Goal: Task Accomplishment & Management: Use online tool/utility

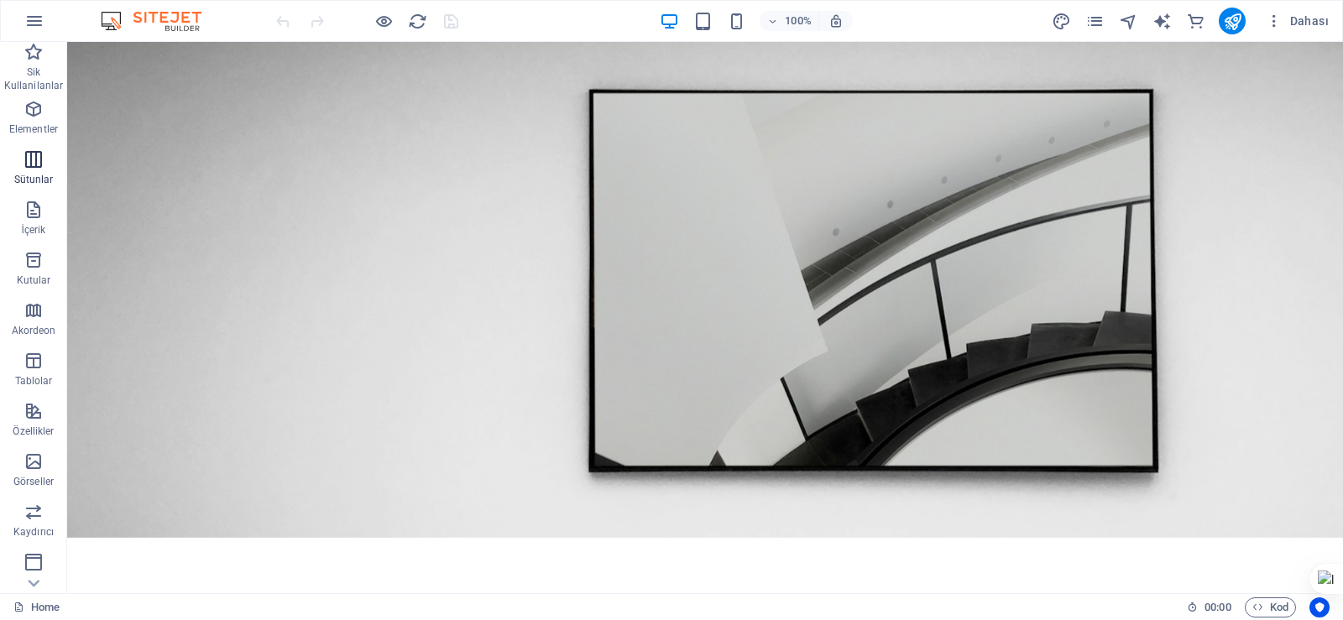
click at [29, 170] on span "Sütunlar" at bounding box center [33, 169] width 67 height 40
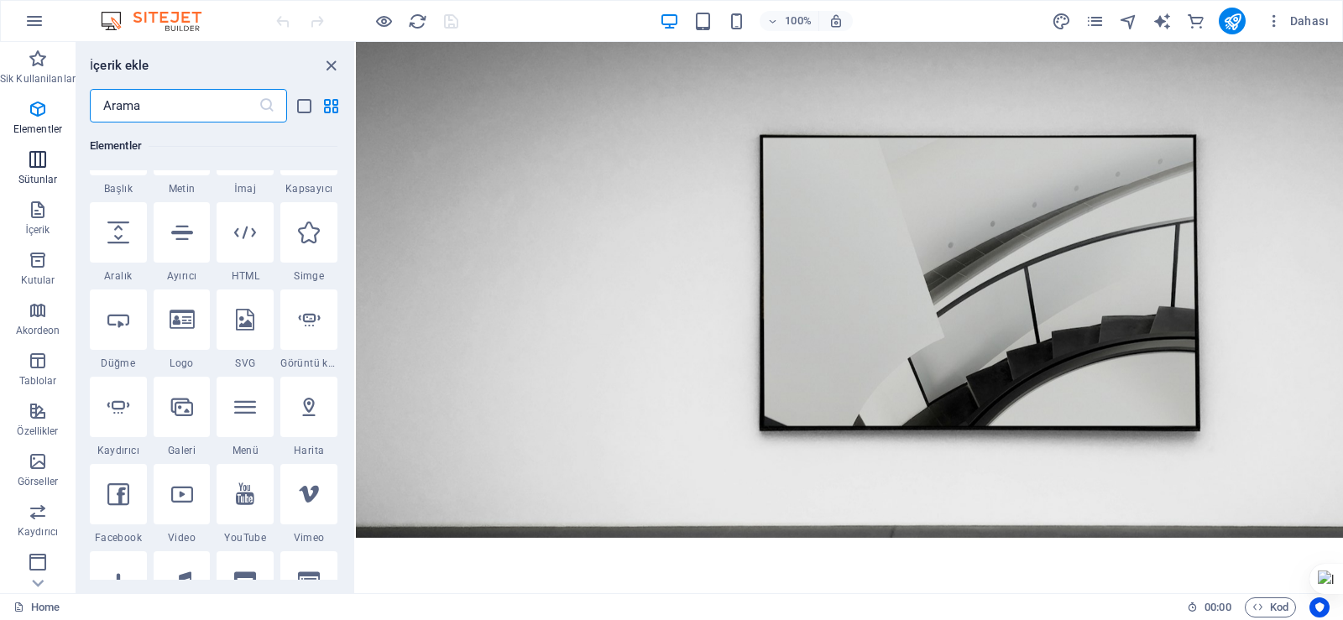
scroll to position [831, 0]
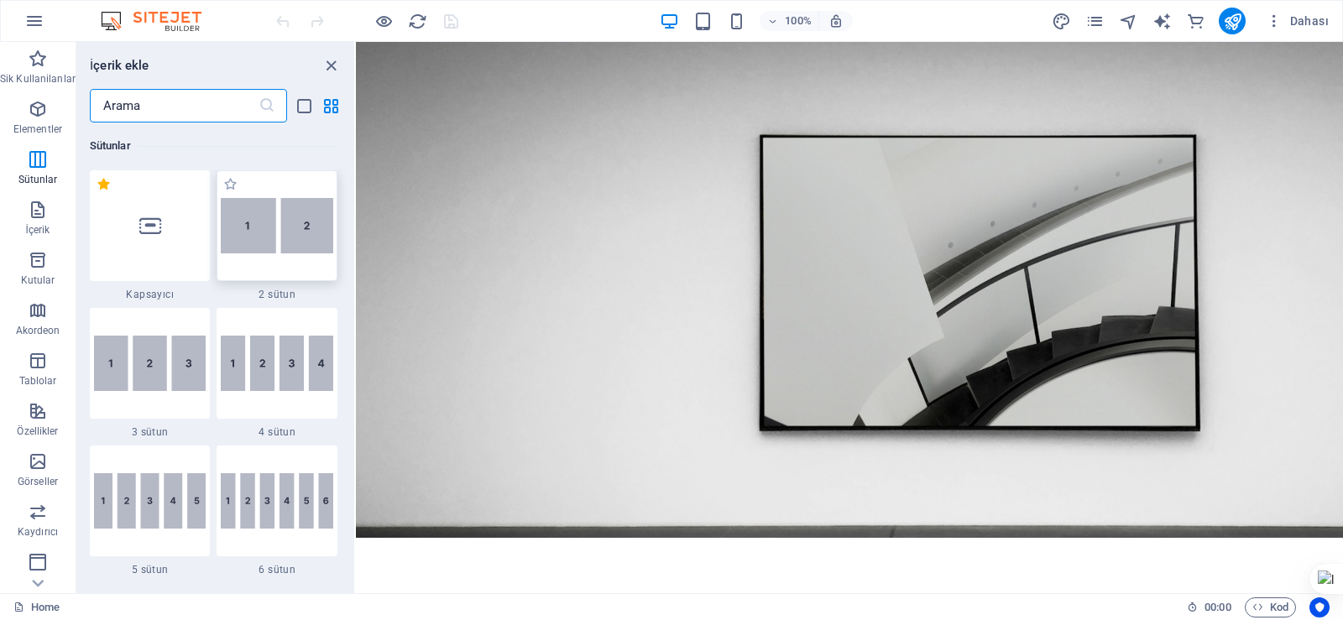
click at [260, 237] on img at bounding box center [277, 225] width 112 height 55
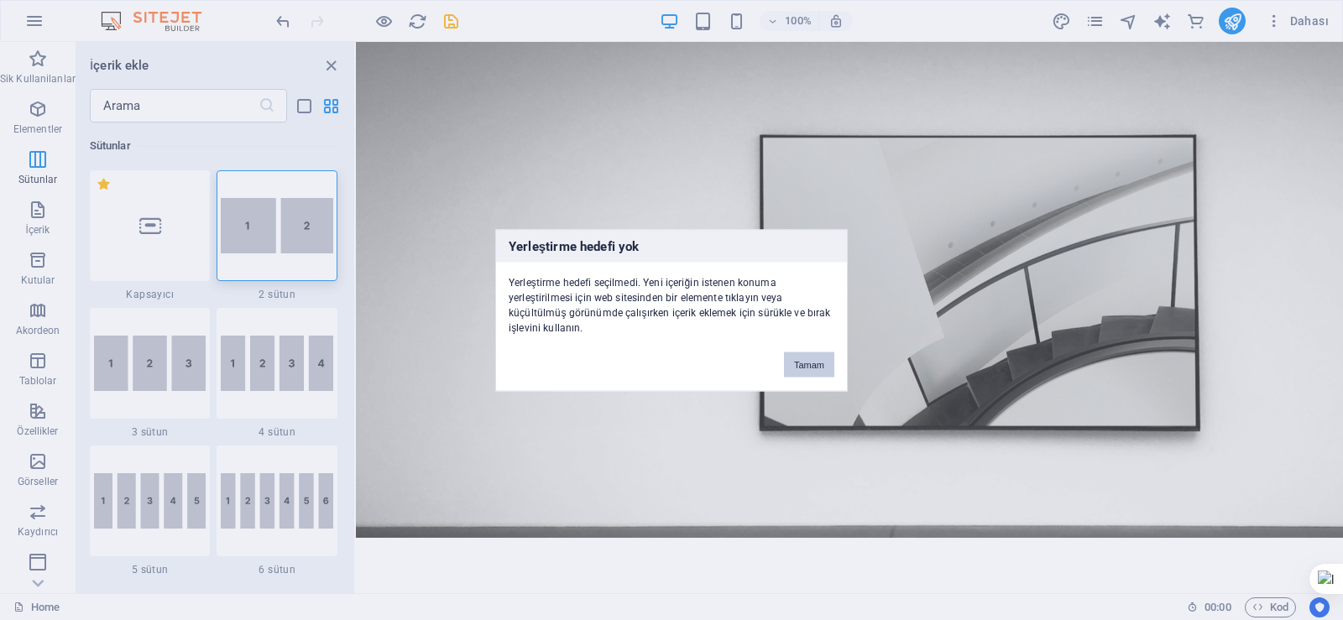
click at [811, 368] on button "Tamam" at bounding box center [809, 364] width 50 height 25
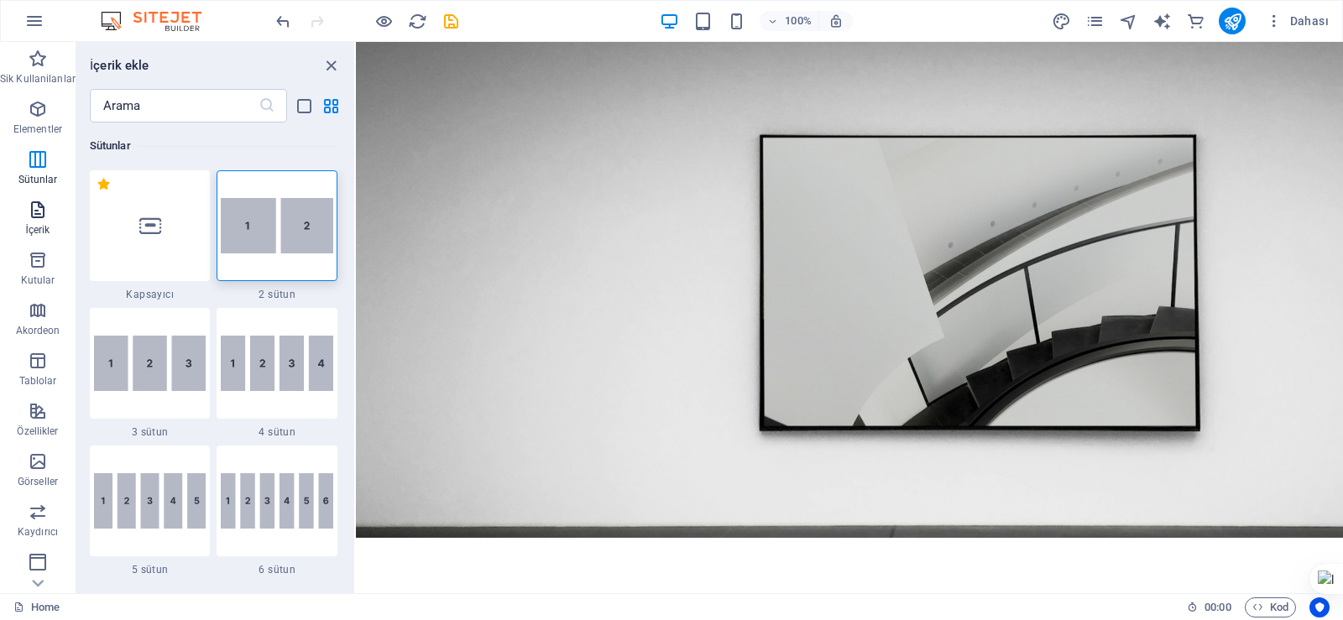
click at [34, 216] on icon "button" at bounding box center [38, 210] width 20 height 20
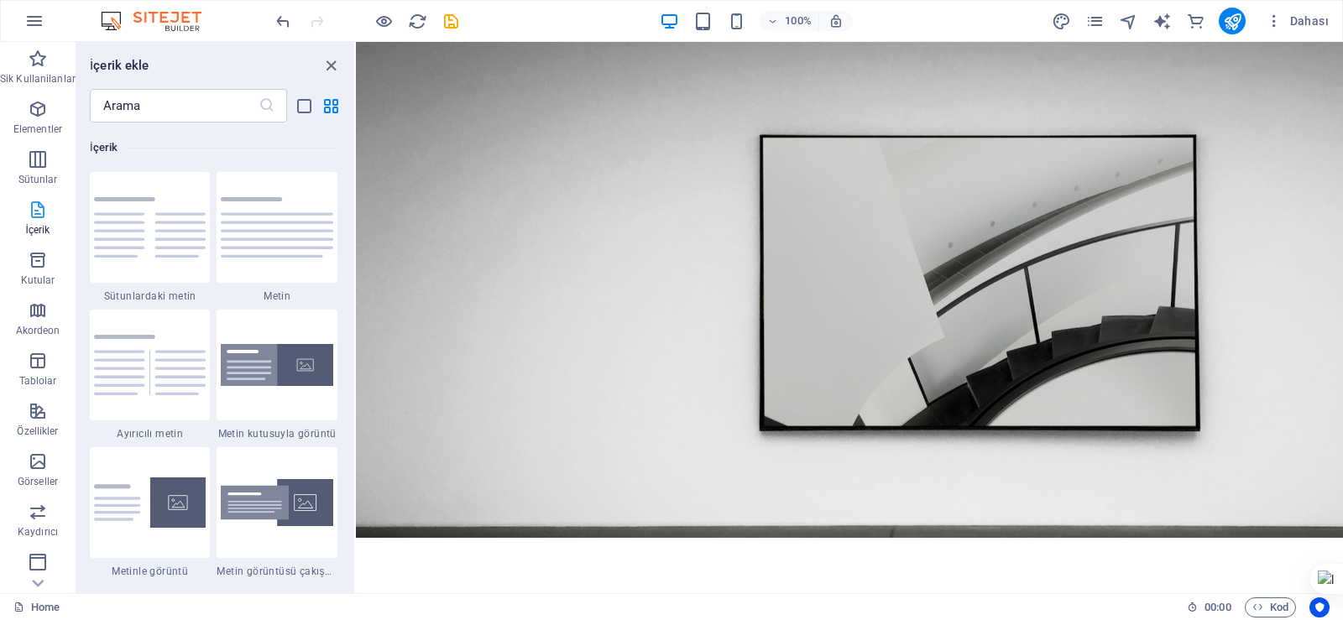
scroll to position [2936, 0]
click at [284, 354] on img at bounding box center [277, 363] width 112 height 43
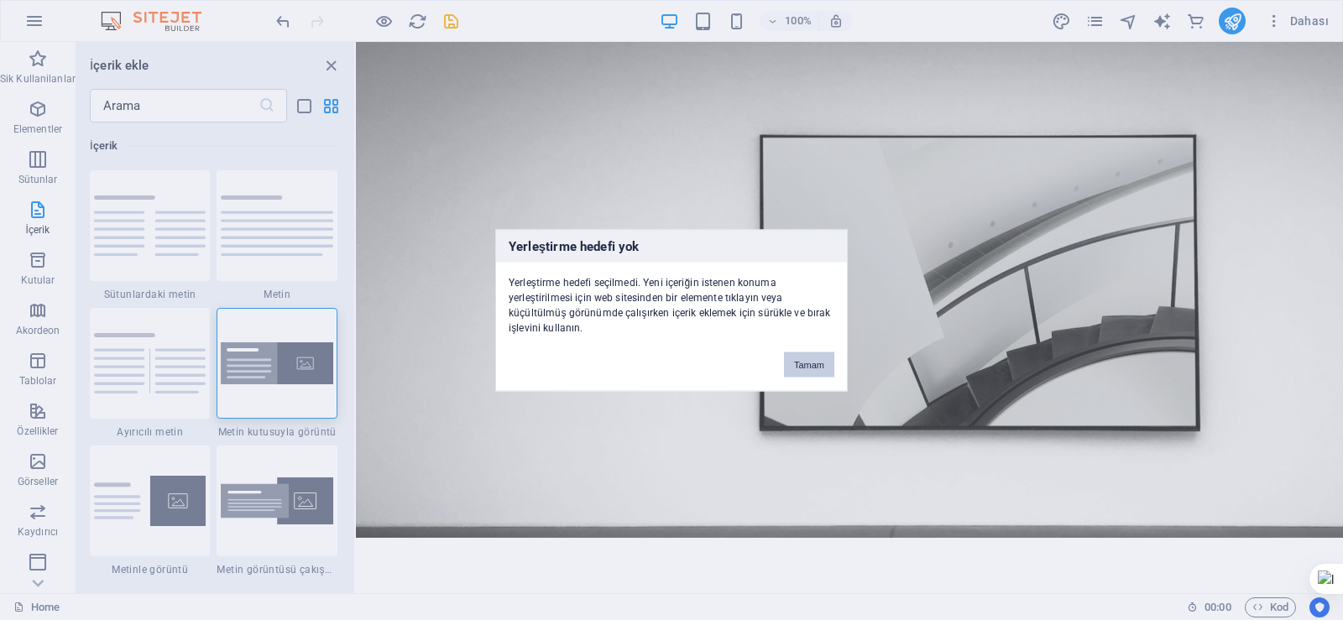
click at [807, 369] on button "Tamam" at bounding box center [809, 364] width 50 height 25
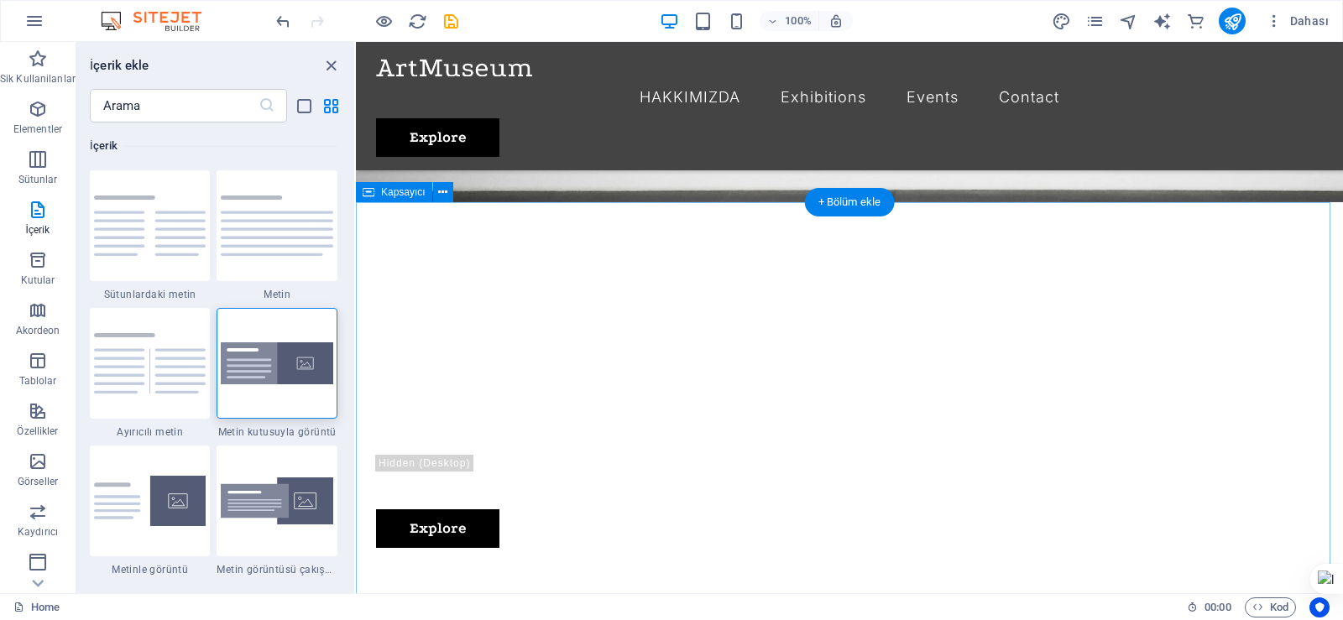
scroll to position [0, 0]
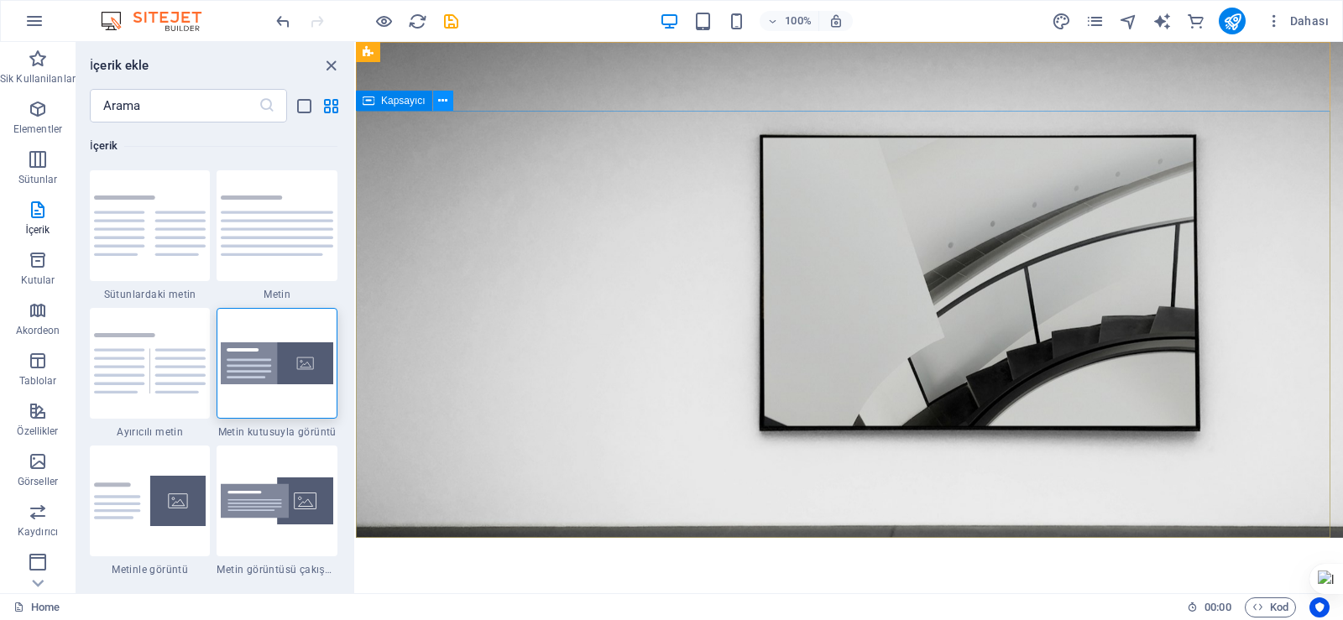
click at [447, 103] on icon at bounding box center [442, 101] width 9 height 18
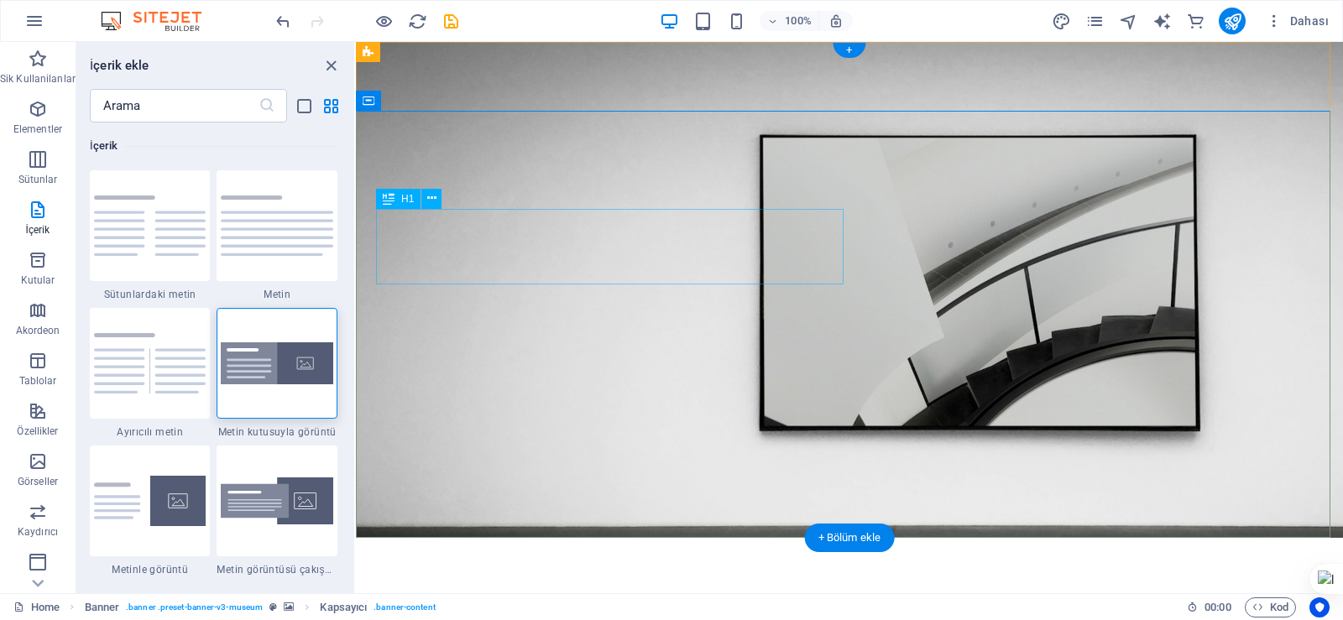
click at [433, 201] on icon at bounding box center [431, 199] width 9 height 18
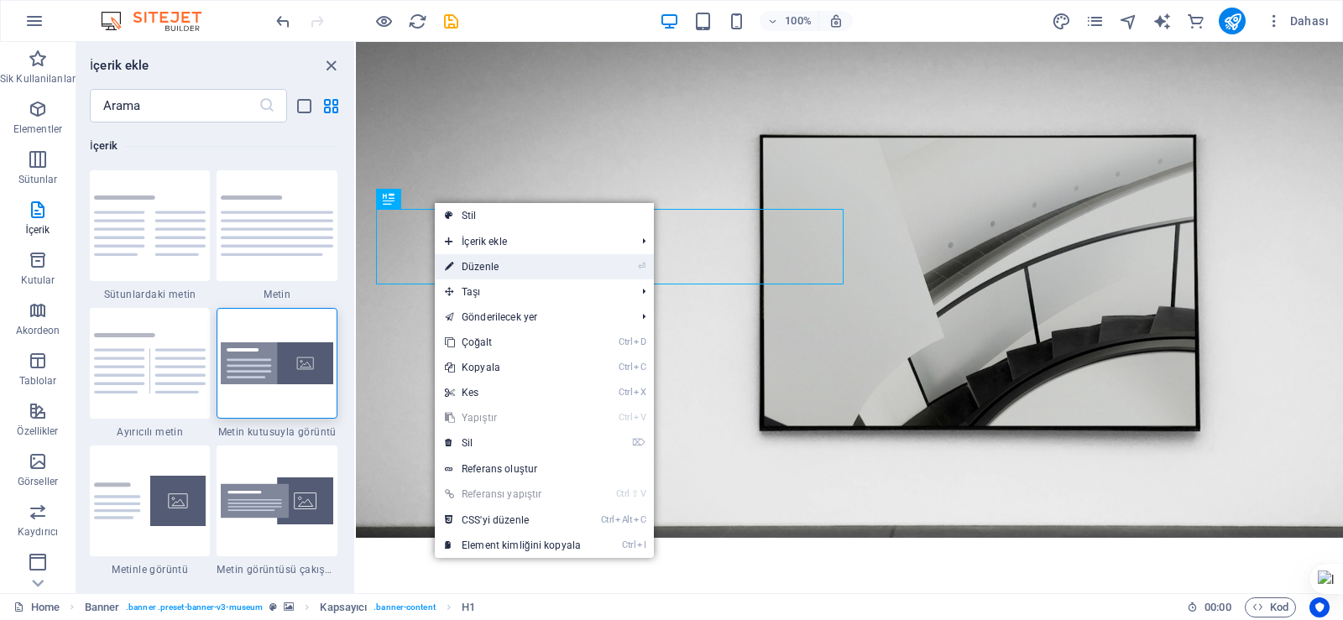
click at [476, 265] on link "⏎ Düzenle" at bounding box center [513, 266] width 156 height 25
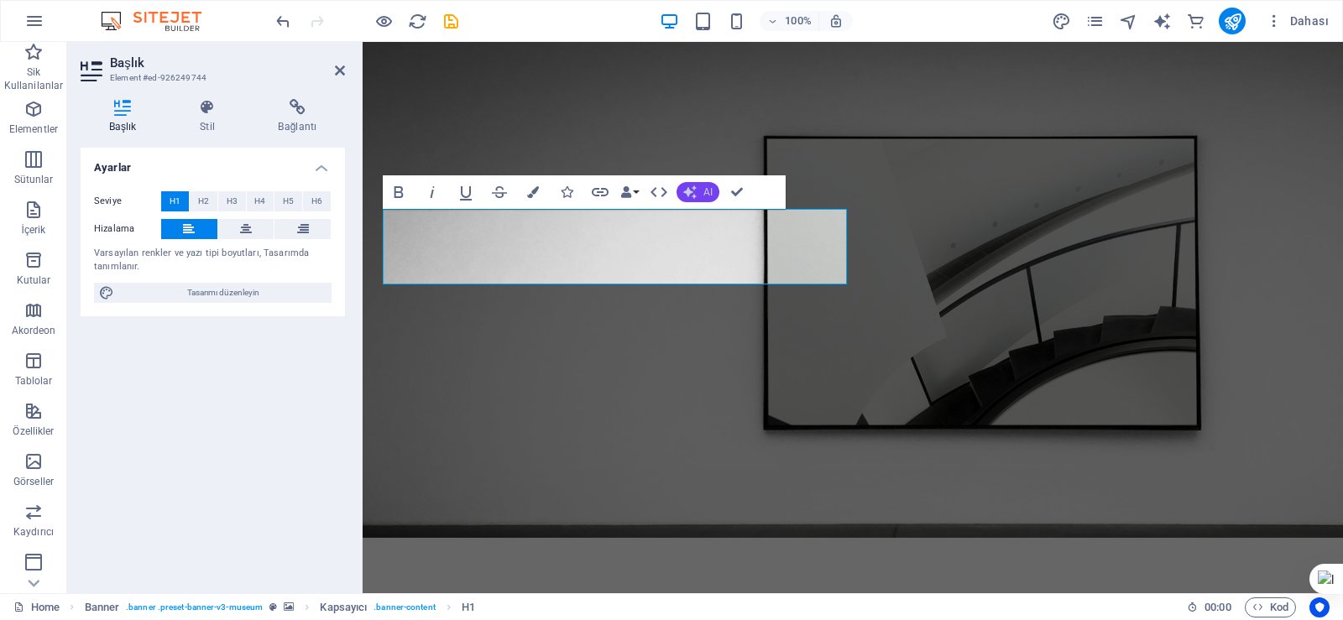
click at [700, 195] on button "AI" at bounding box center [697, 192] width 43 height 20
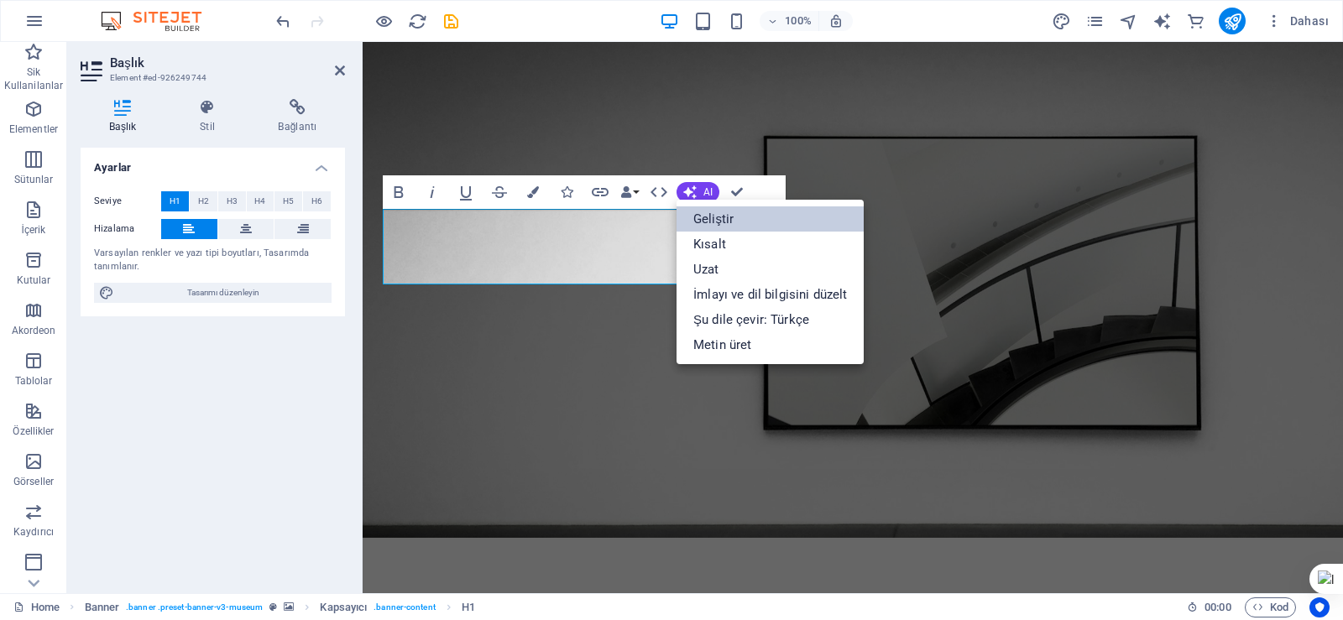
click at [707, 220] on link "Geliştir" at bounding box center [769, 218] width 187 height 25
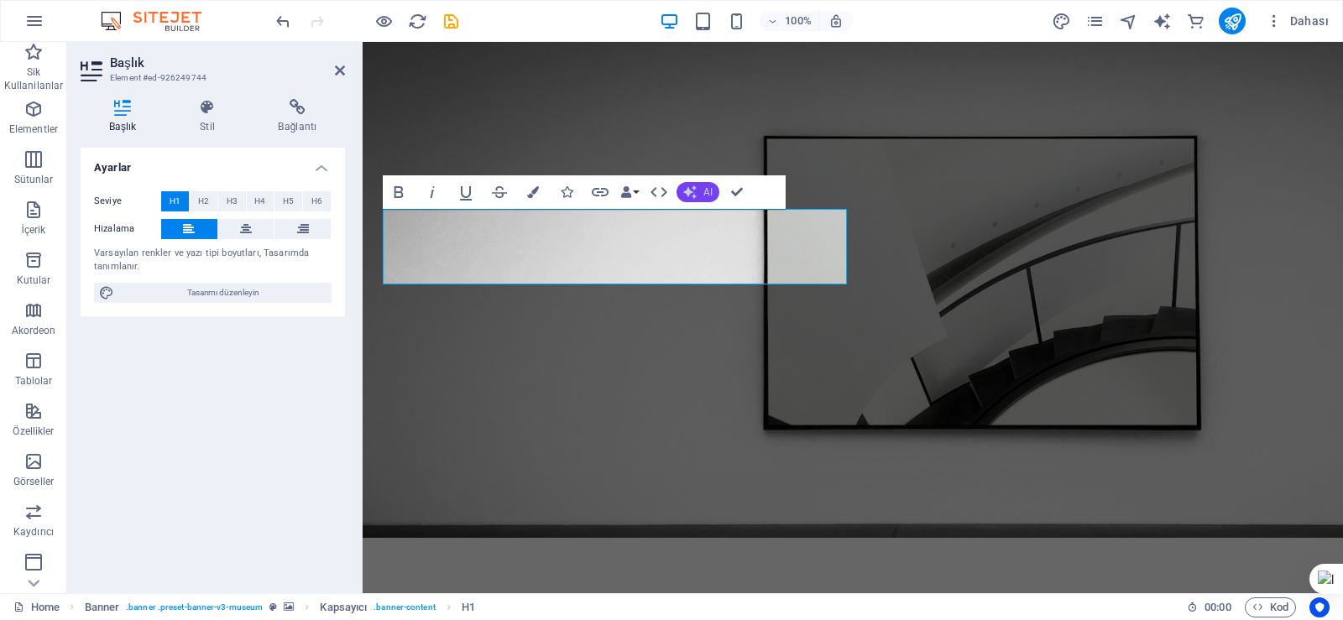
click at [706, 193] on span "AI" at bounding box center [707, 192] width 9 height 10
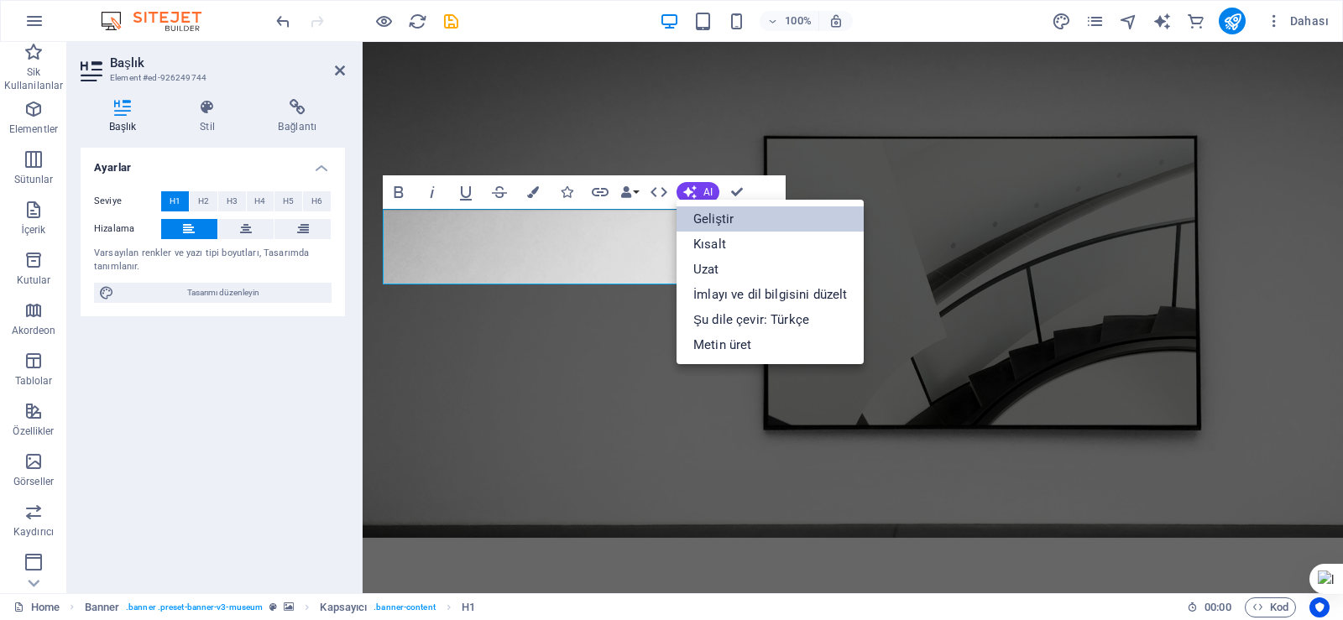
click at [714, 219] on link "Geliştir" at bounding box center [769, 218] width 187 height 25
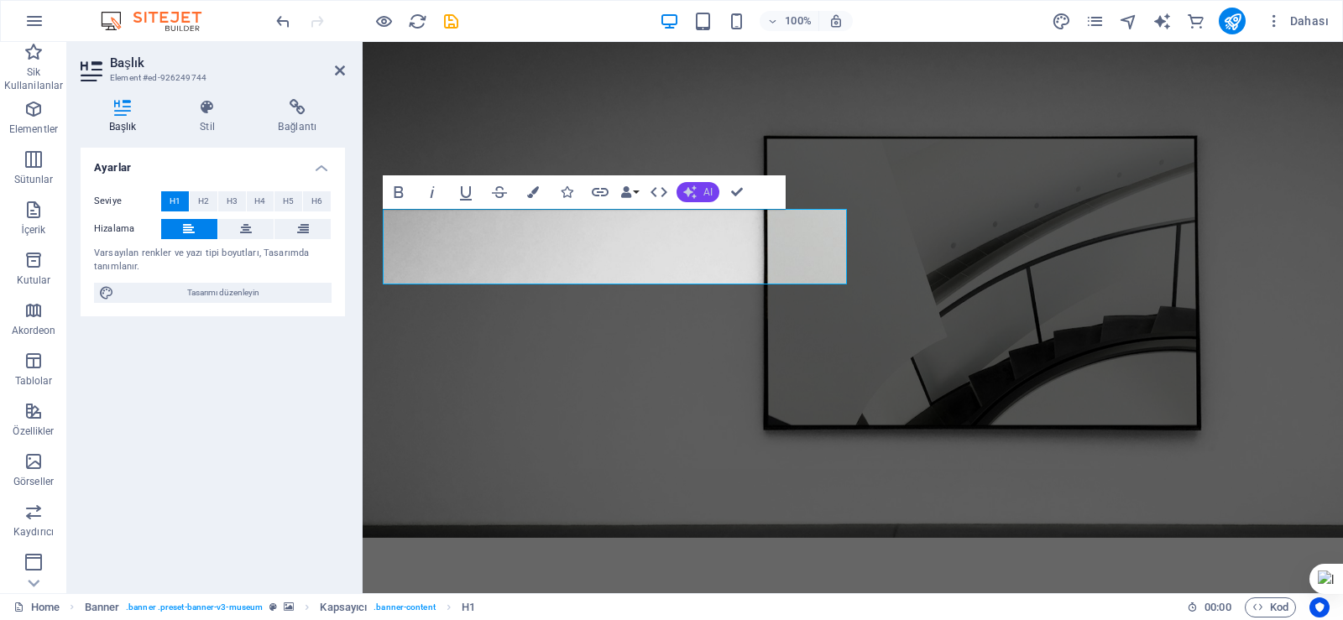
click at [703, 196] on span "AI" at bounding box center [707, 192] width 9 height 10
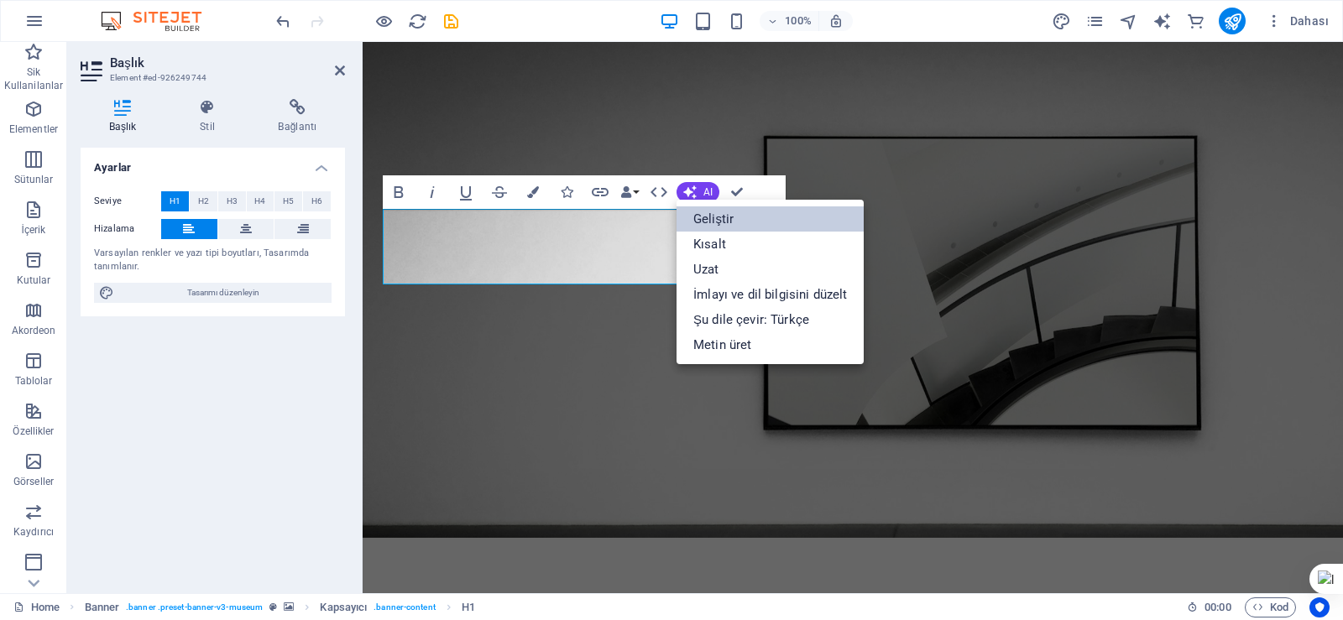
click at [709, 217] on link "Geliştir" at bounding box center [769, 218] width 187 height 25
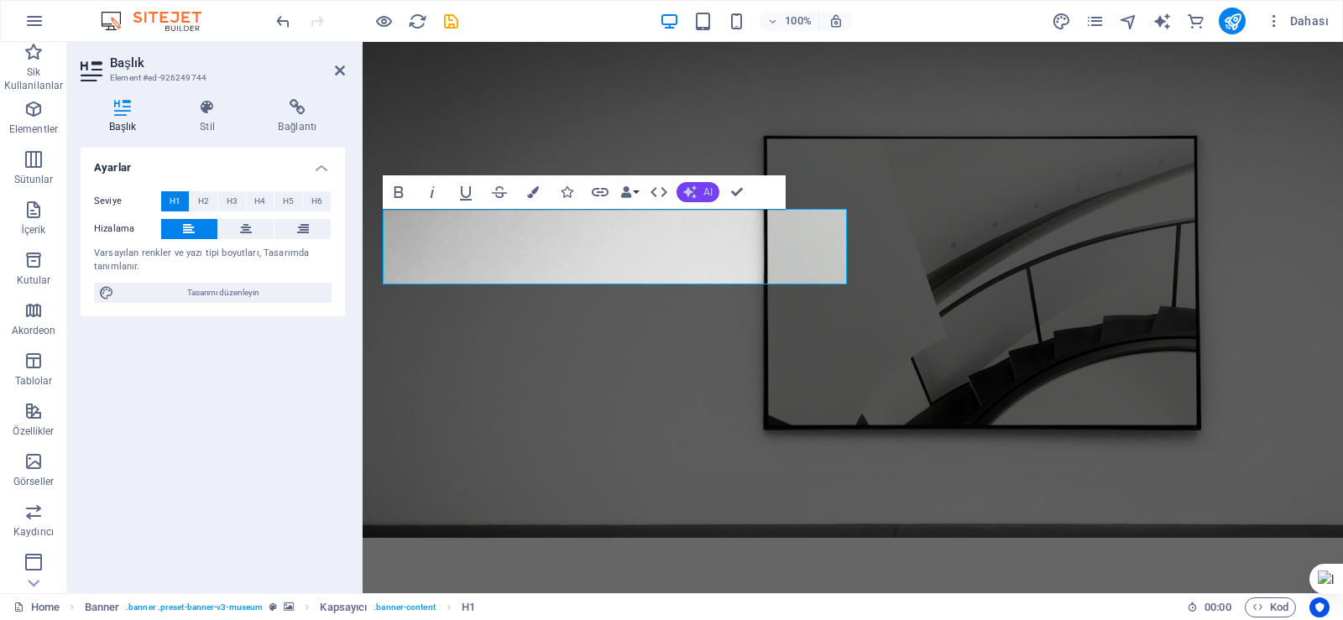
click at [705, 197] on span "AI" at bounding box center [707, 192] width 9 height 10
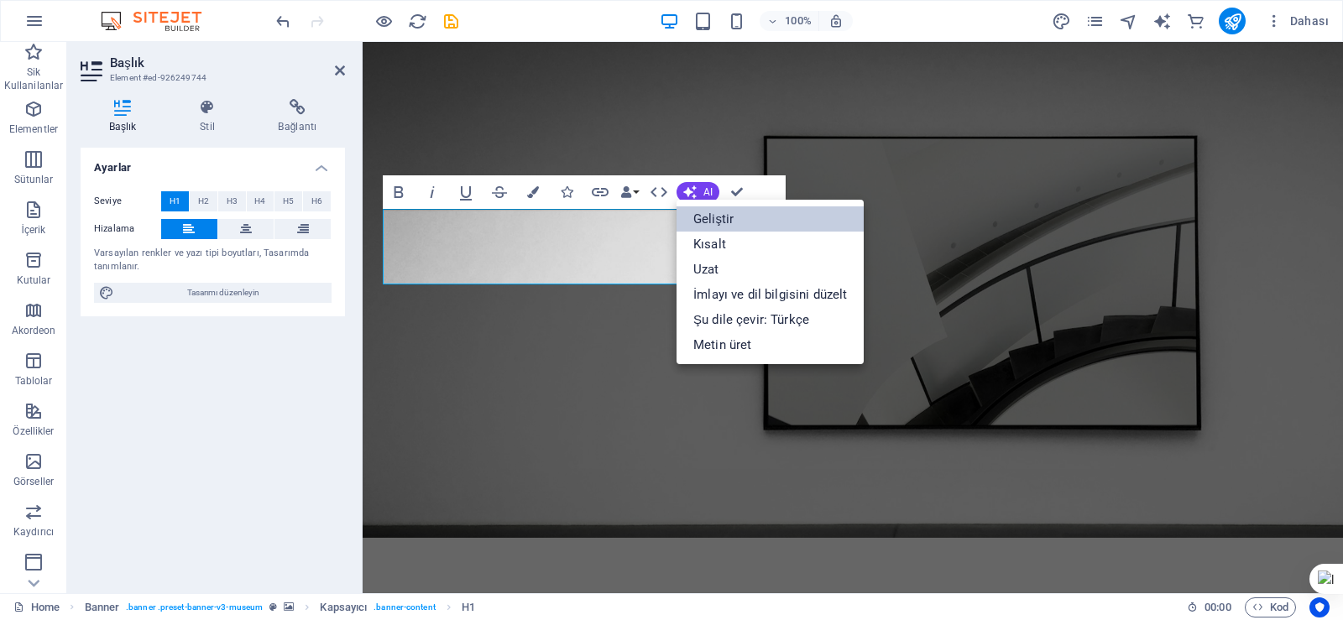
click at [717, 217] on link "Geliştir" at bounding box center [769, 218] width 187 height 25
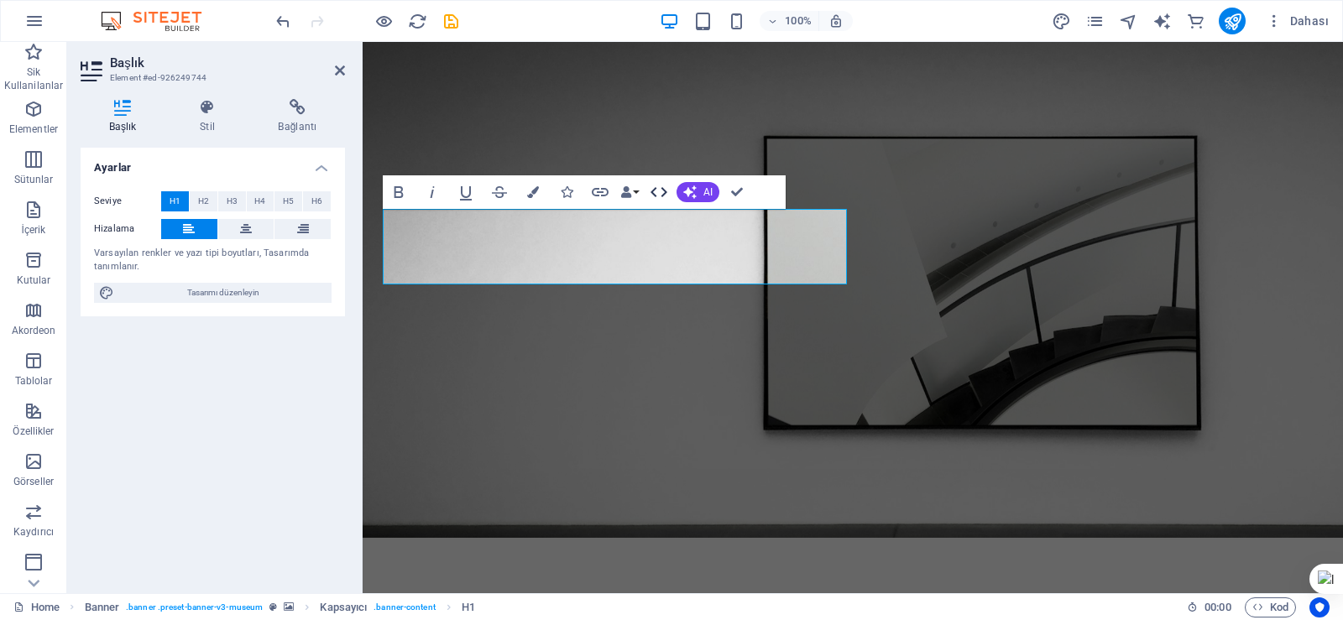
click at [661, 191] on icon "button" at bounding box center [659, 192] width 20 height 20
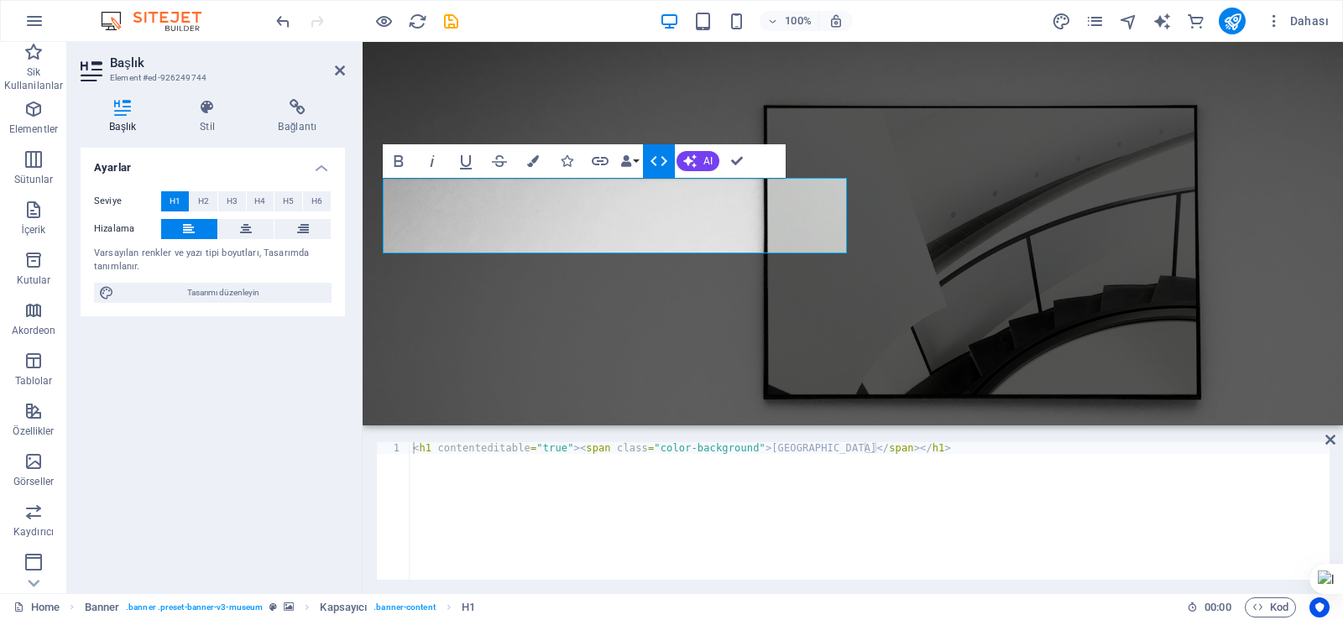
click at [651, 159] on icon "button" at bounding box center [659, 161] width 20 height 20
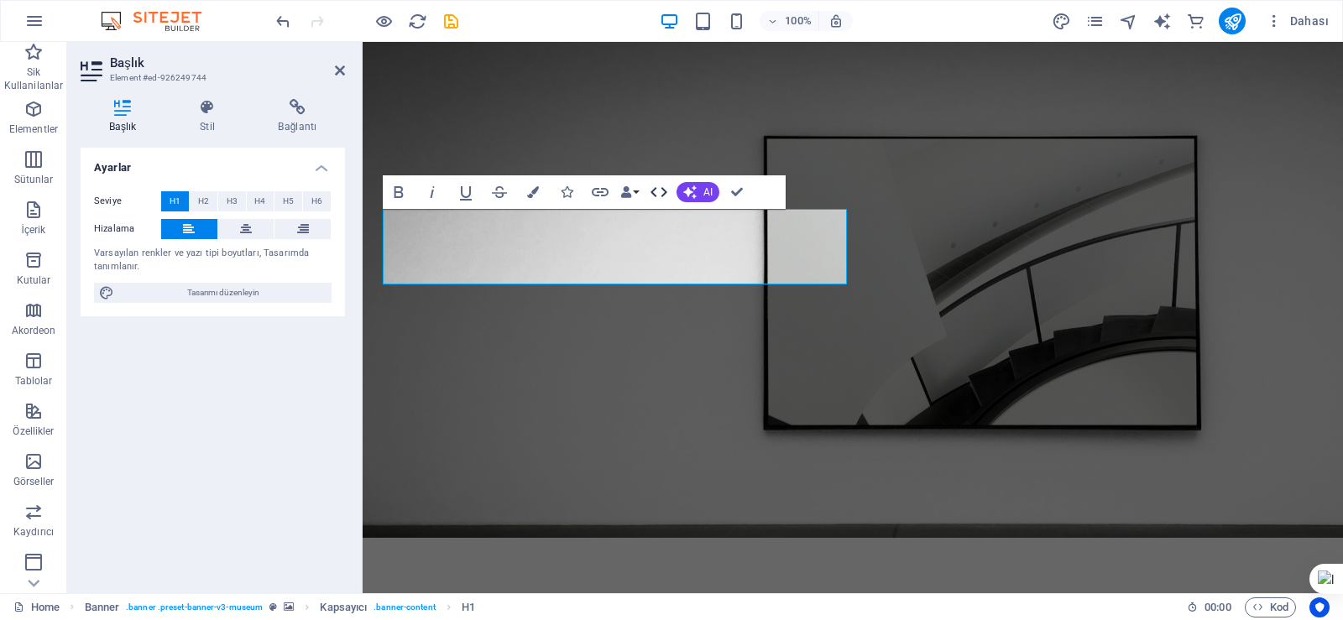
click at [652, 190] on icon "button" at bounding box center [658, 192] width 17 height 10
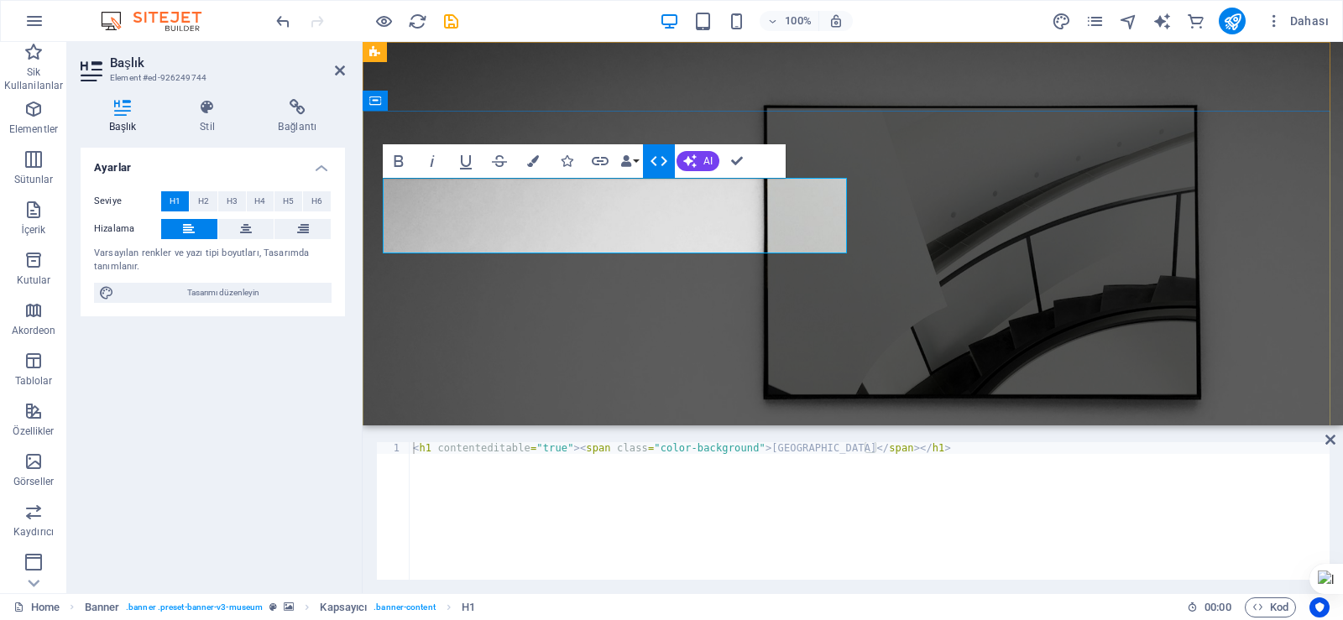
drag, startPoint x: 394, startPoint y: 214, endPoint x: 843, endPoint y: 230, distance: 448.4
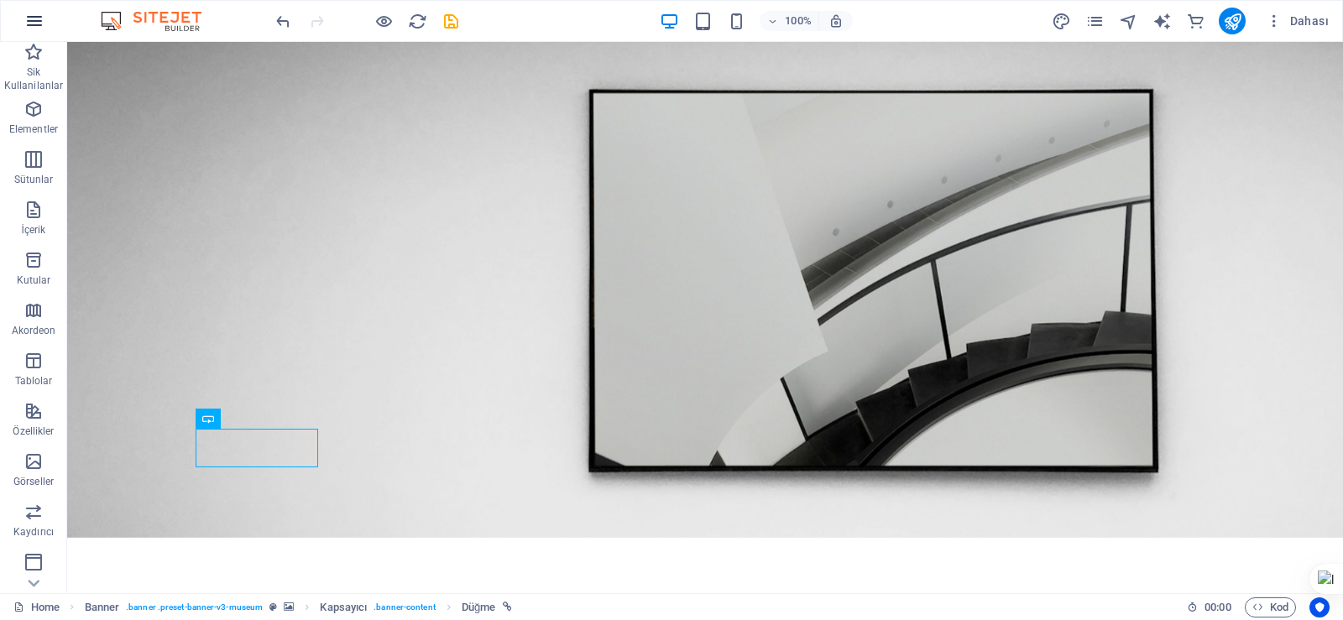
click at [30, 18] on icon "button" at bounding box center [34, 21] width 20 height 20
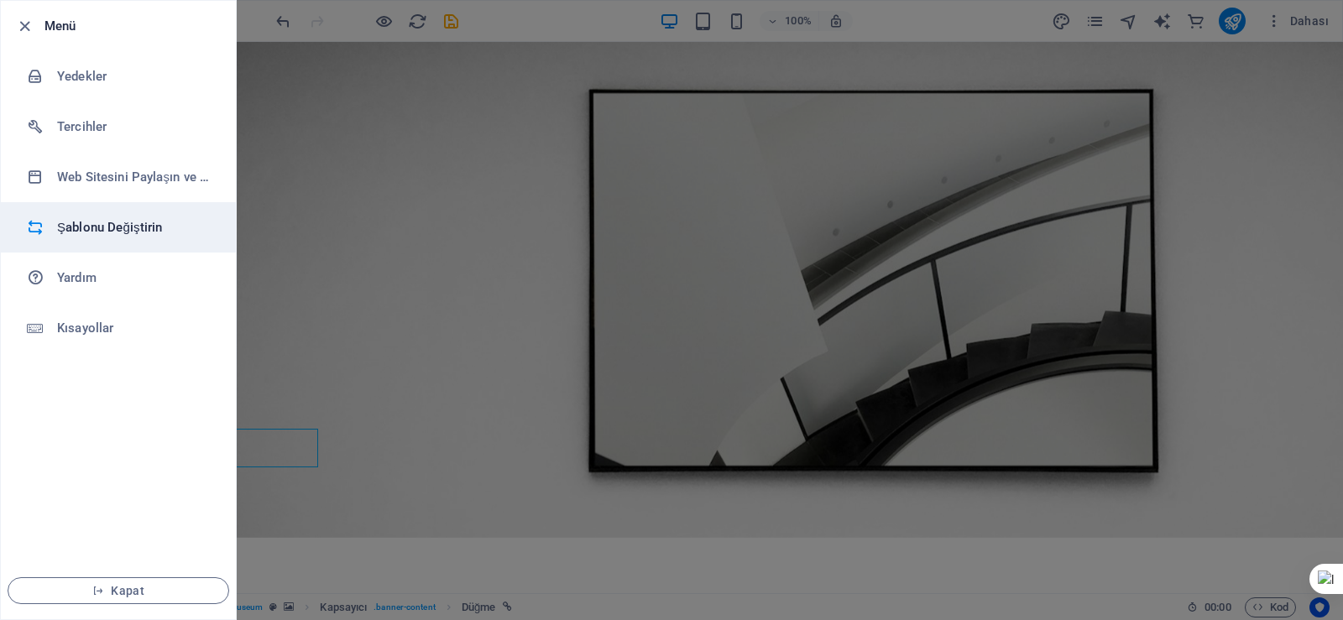
click at [96, 227] on h6 "Şablonu Değiştirin" at bounding box center [134, 227] width 155 height 20
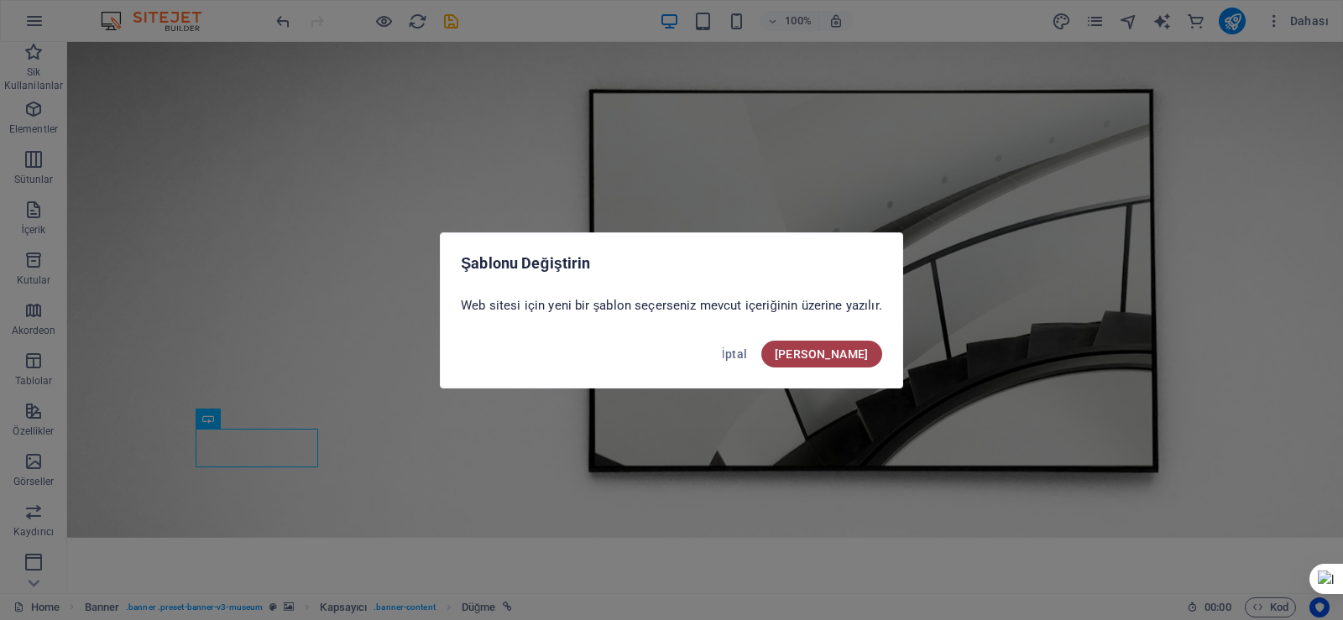
click at [844, 357] on span "[PERSON_NAME]" at bounding box center [822, 353] width 94 height 13
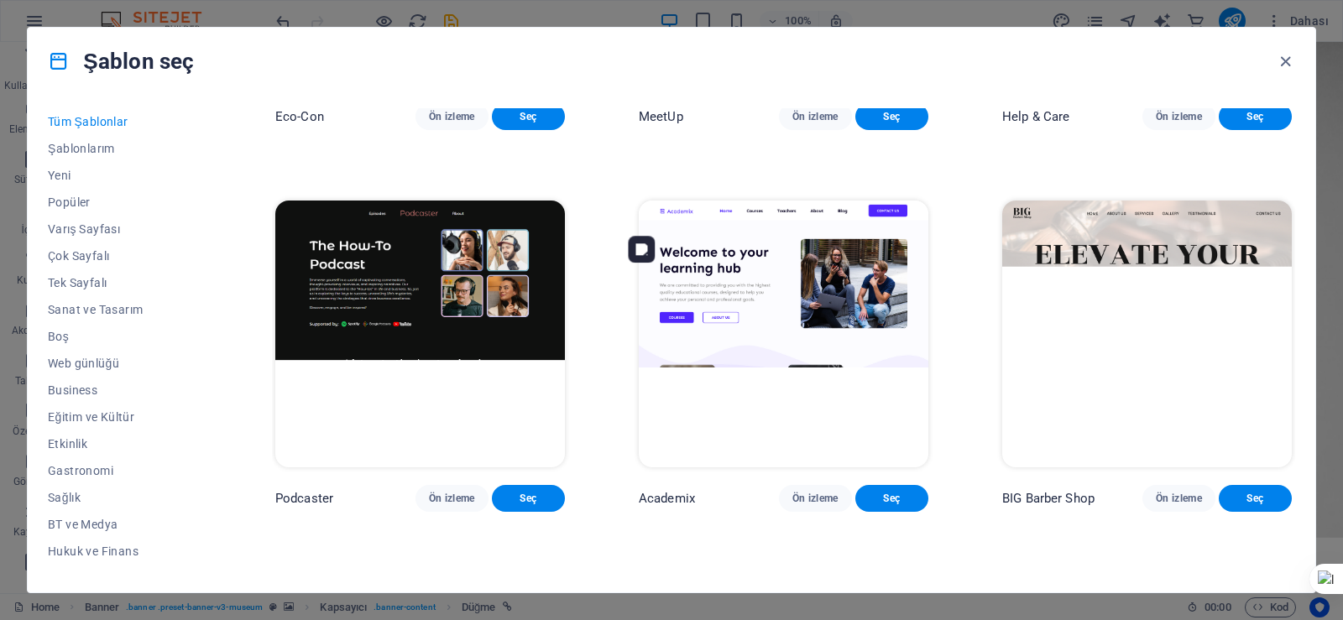
scroll to position [755, 0]
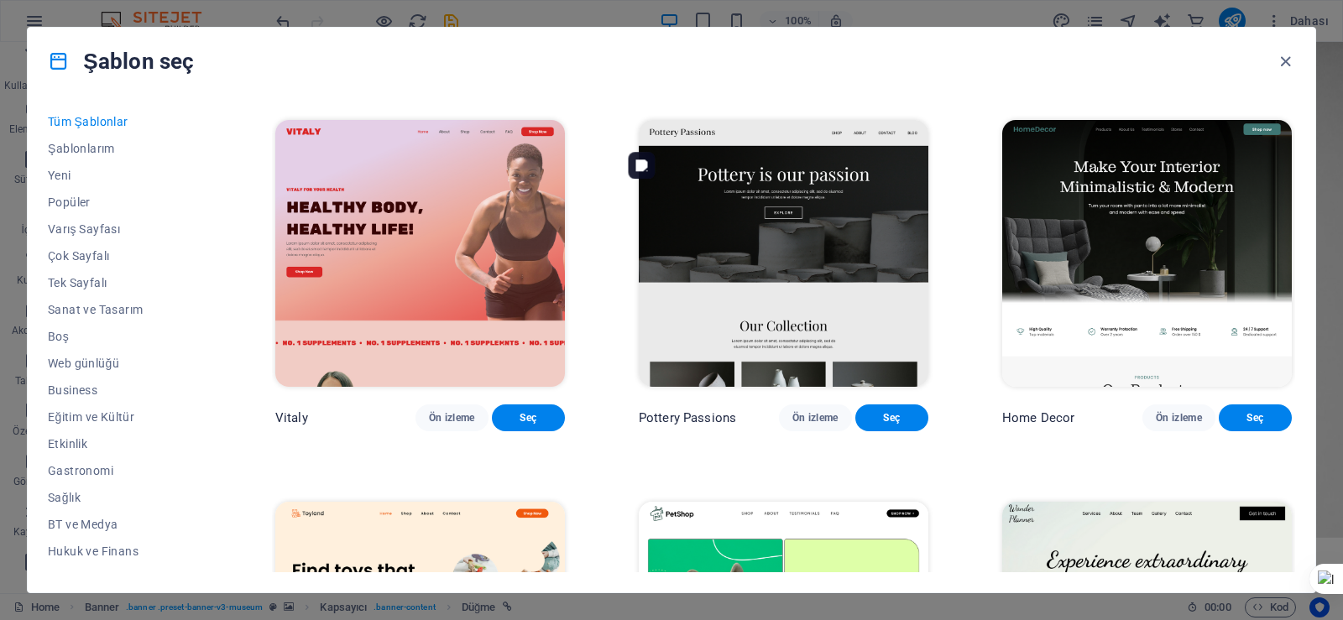
click at [825, 263] on img at bounding box center [784, 253] width 290 height 267
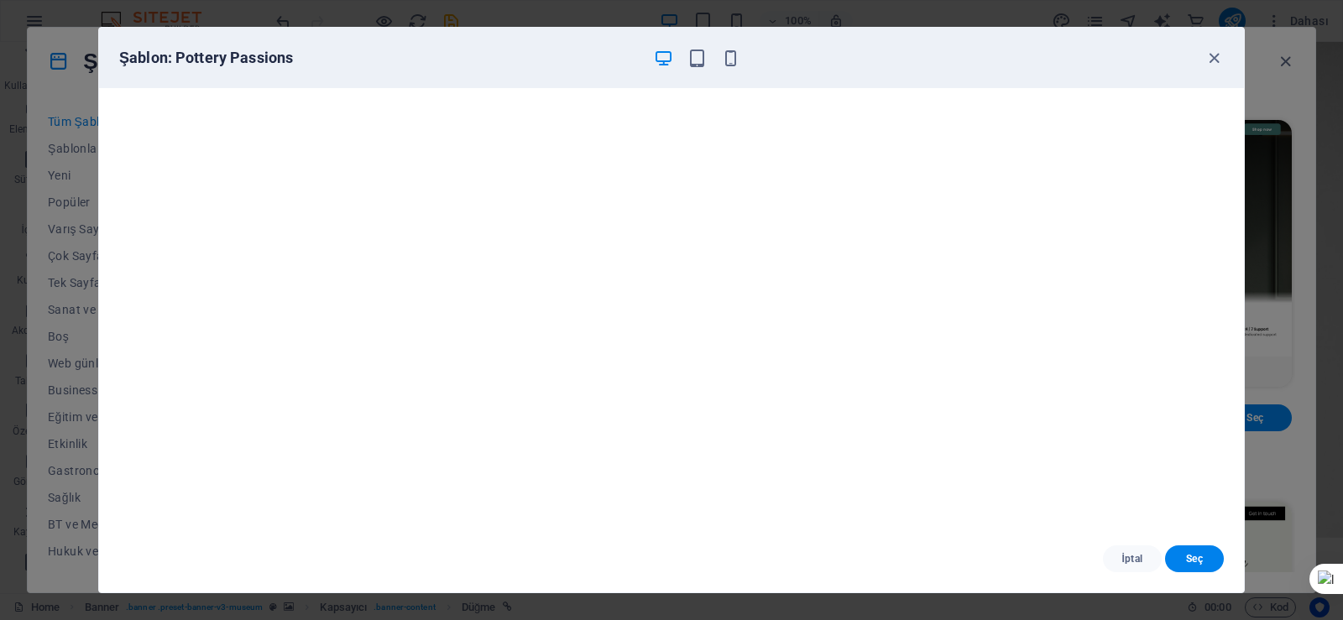
drag, startPoint x: 1194, startPoint y: 558, endPoint x: 1169, endPoint y: 533, distance: 35.6
click at [1195, 558] on span "Seç" at bounding box center [1194, 558] width 32 height 13
checkbox input "false"
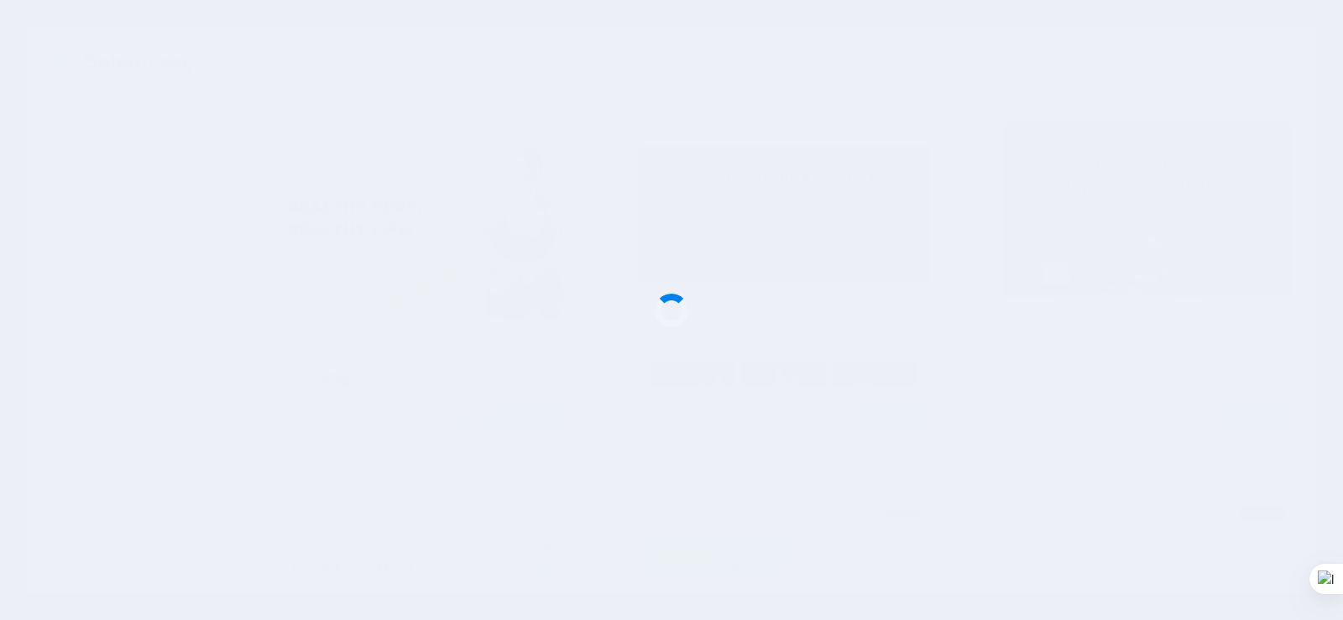
click at [678, 441] on div at bounding box center [671, 310] width 1343 height 620
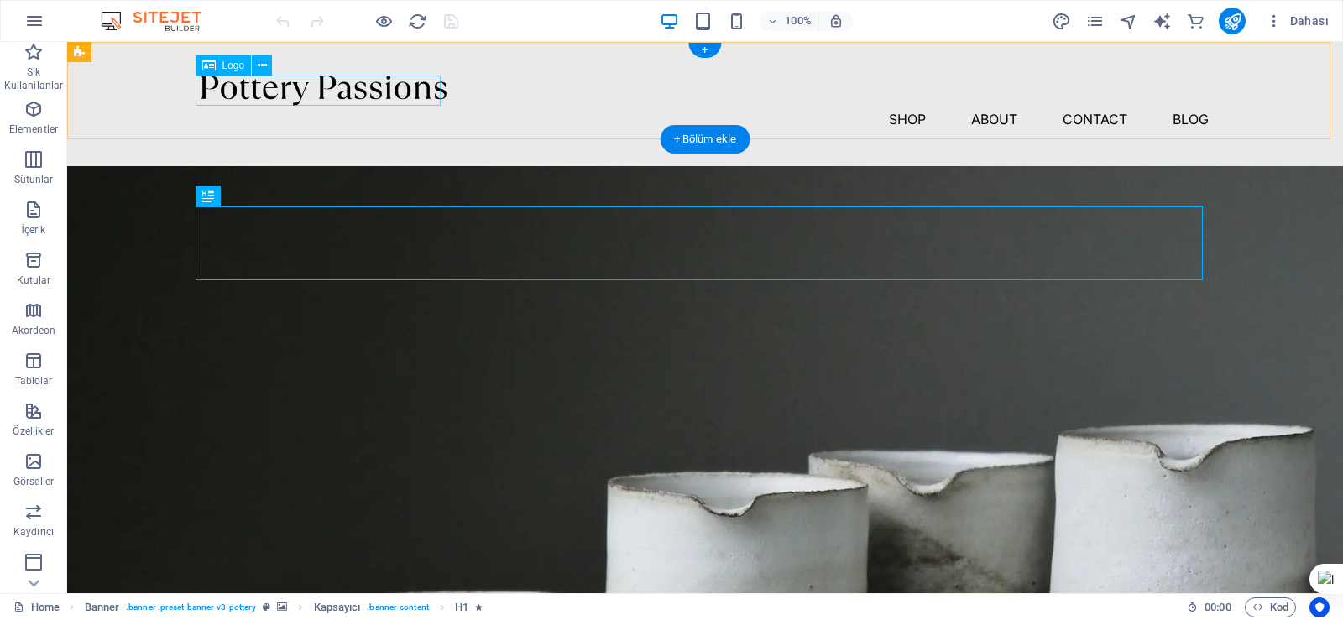
click at [201, 88] on div at bounding box center [704, 91] width 1007 height 30
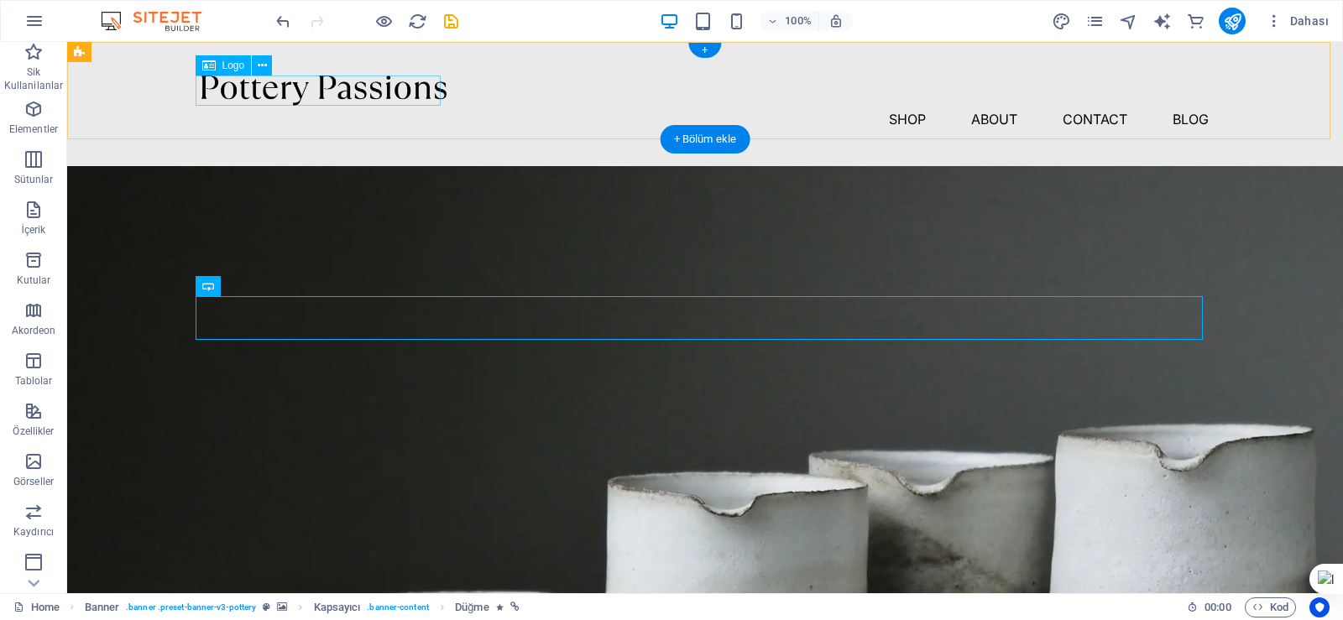
click at [398, 95] on div at bounding box center [704, 91] width 1007 height 30
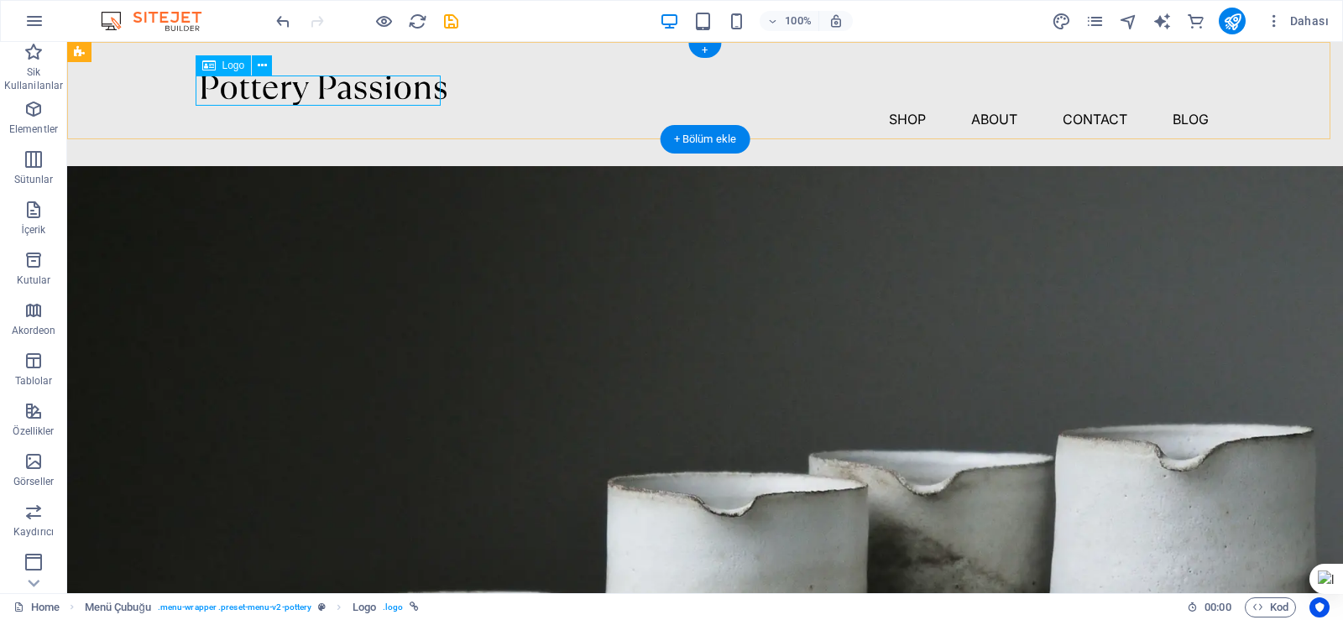
click at [412, 92] on div at bounding box center [704, 91] width 1007 height 30
click at [265, 91] on div at bounding box center [704, 91] width 1007 height 30
click at [233, 70] on span "Logo" at bounding box center [233, 65] width 23 height 10
click at [211, 67] on icon at bounding box center [208, 65] width 13 height 20
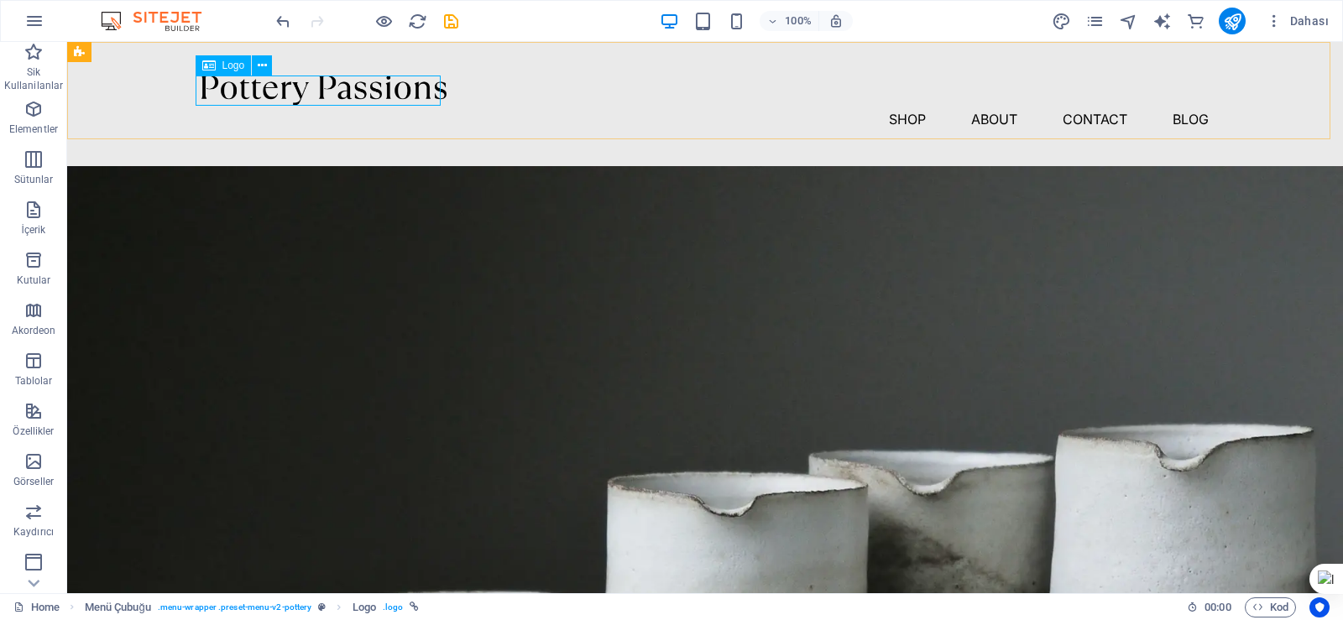
select select "px"
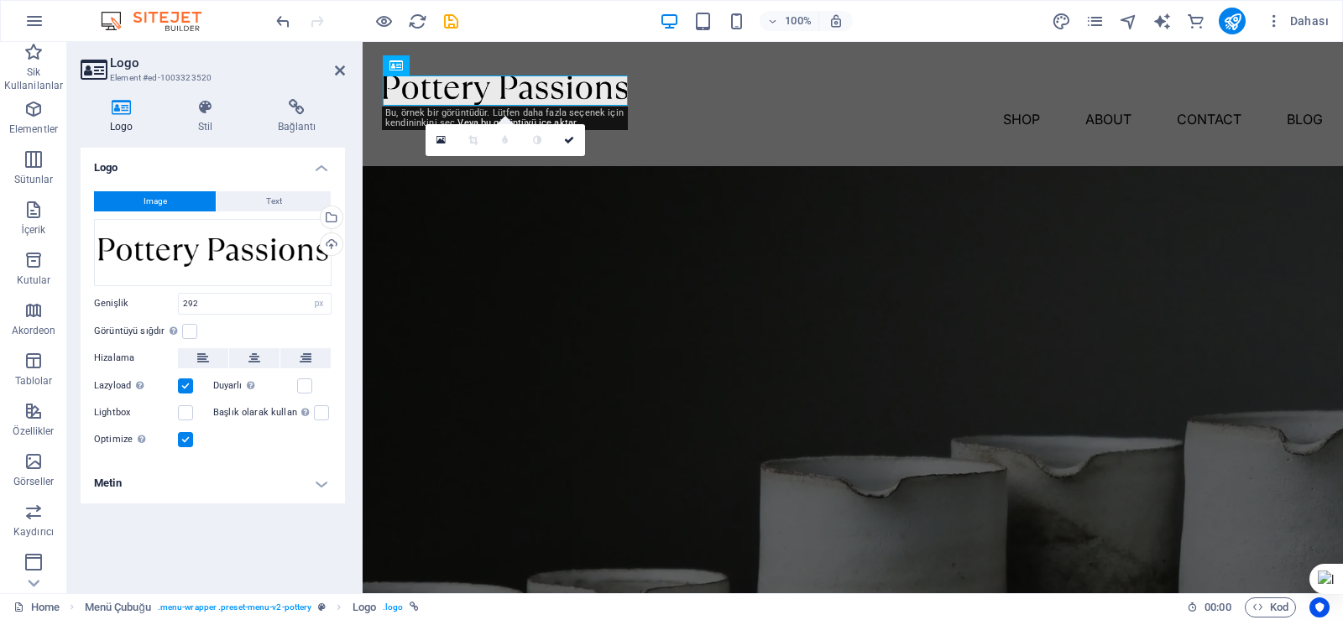
click at [131, 116] on h4 "Logo" at bounding box center [125, 116] width 88 height 35
click at [122, 110] on icon at bounding box center [121, 107] width 81 height 17
click at [168, 196] on button "Image" at bounding box center [155, 201] width 122 height 20
click at [302, 118] on h4 "Bağlantı" at bounding box center [296, 116] width 97 height 35
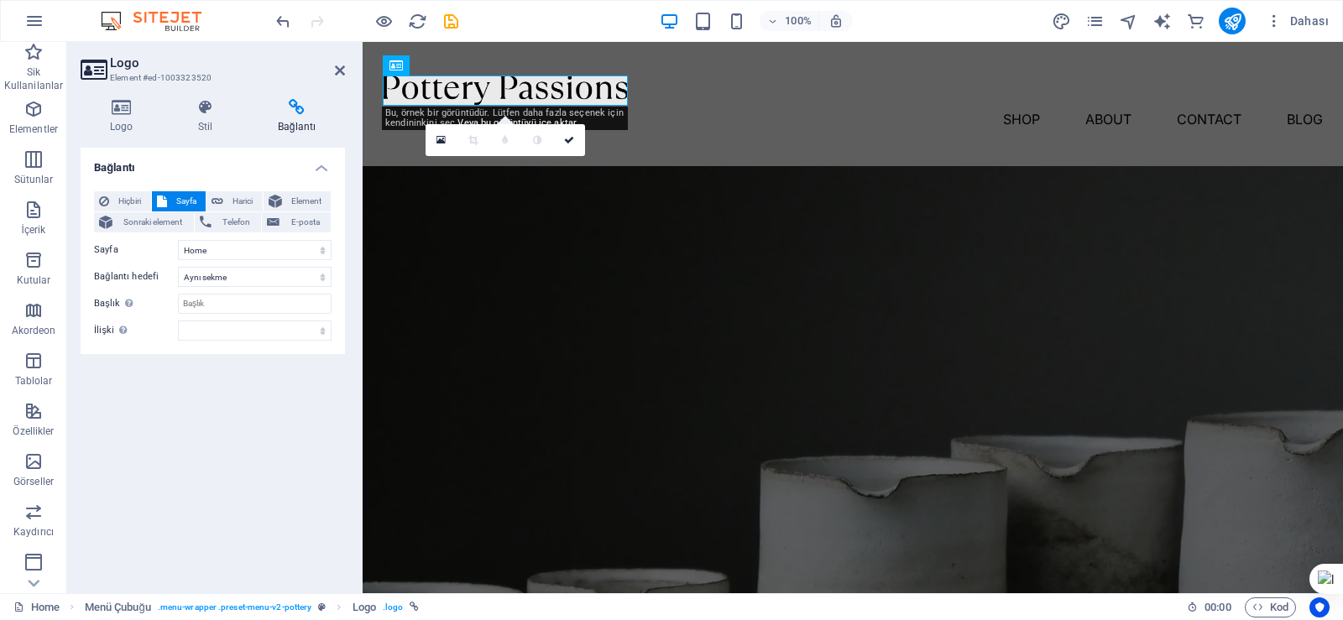
click at [94, 72] on icon at bounding box center [93, 69] width 25 height 23
click at [124, 114] on icon at bounding box center [121, 107] width 81 height 17
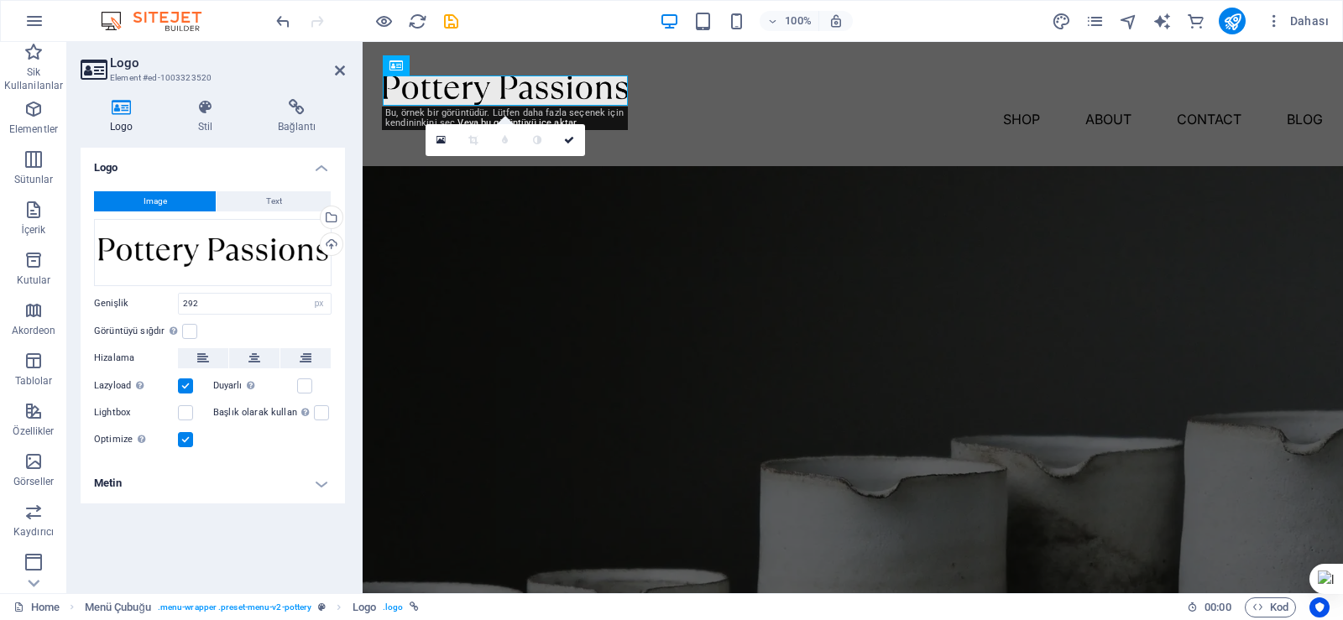
click at [124, 114] on icon at bounding box center [121, 107] width 81 height 17
click at [275, 196] on span "Text" at bounding box center [274, 201] width 16 height 20
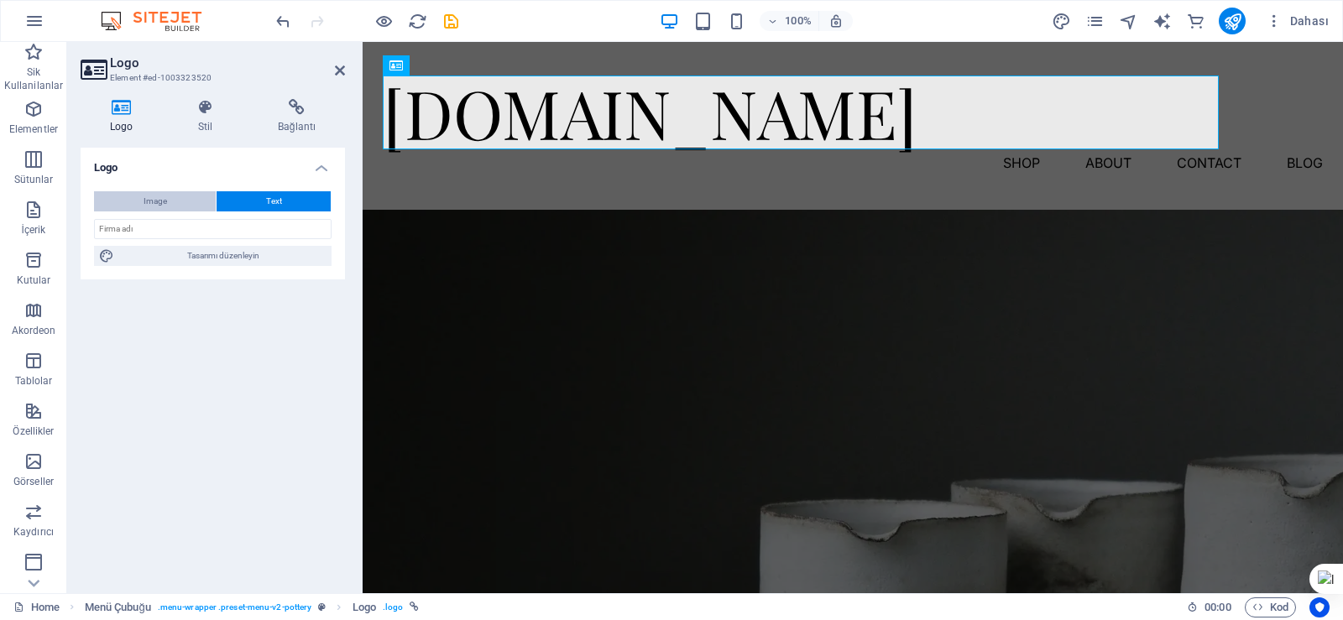
click at [177, 201] on button "Image" at bounding box center [155, 201] width 122 height 20
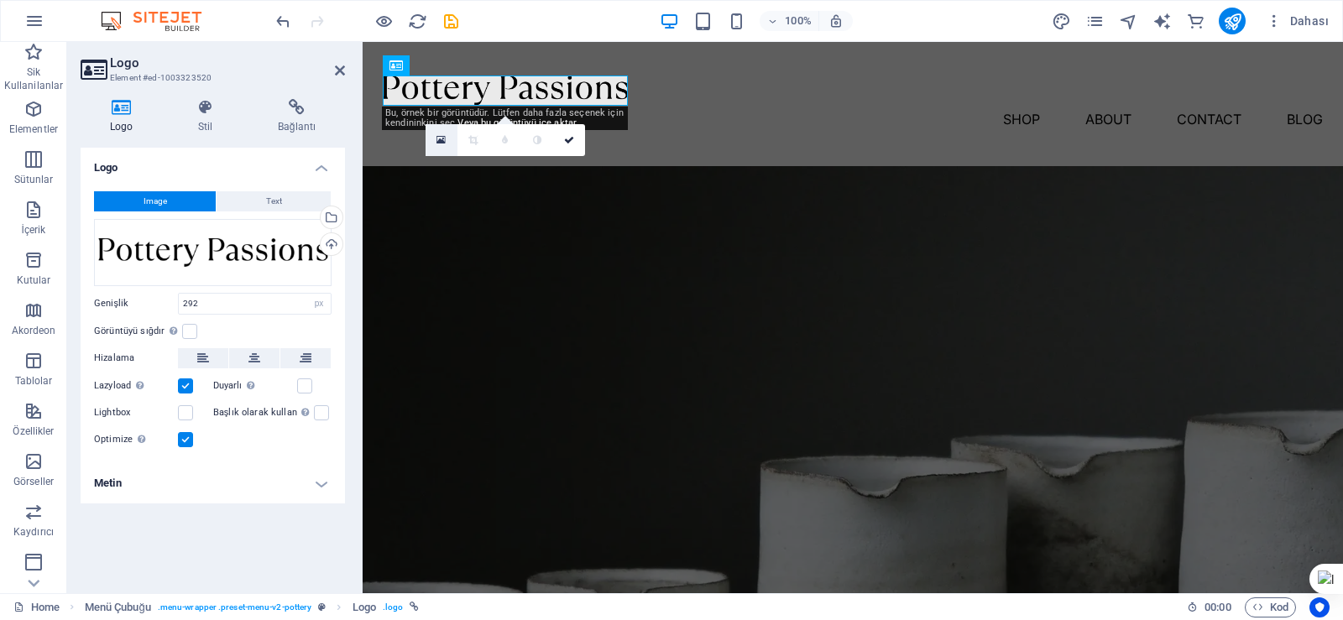
click at [443, 141] on icon at bounding box center [440, 140] width 9 height 12
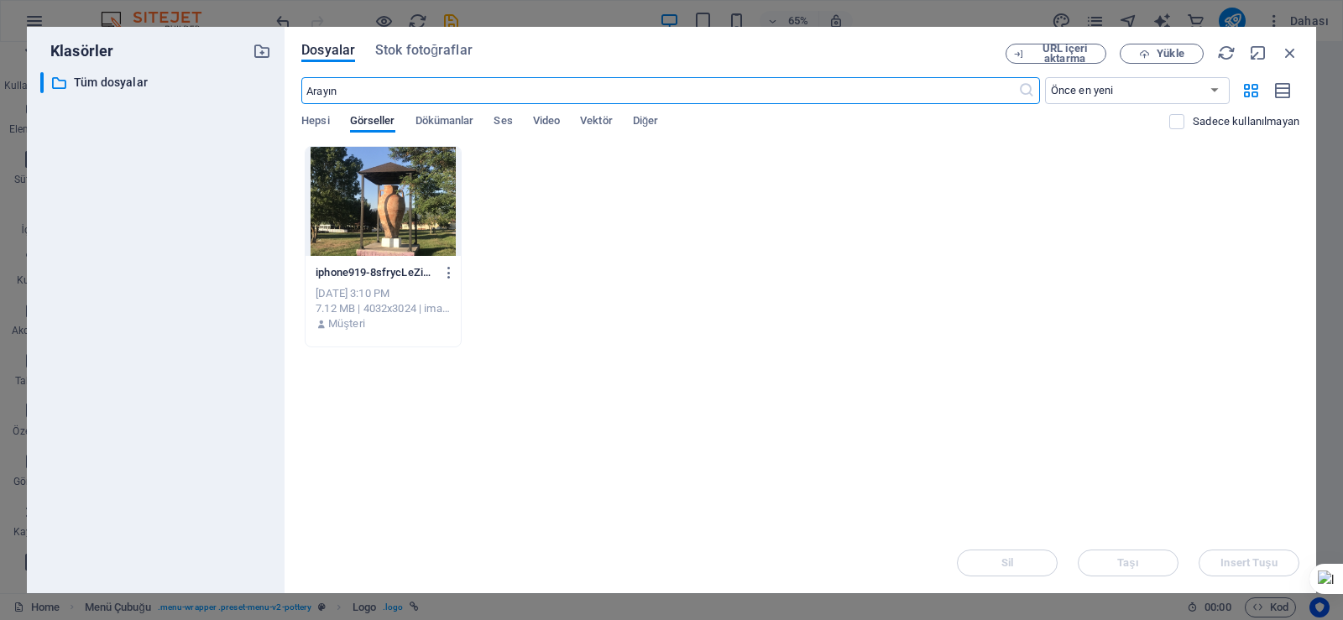
click at [420, 218] on div at bounding box center [382, 201] width 155 height 109
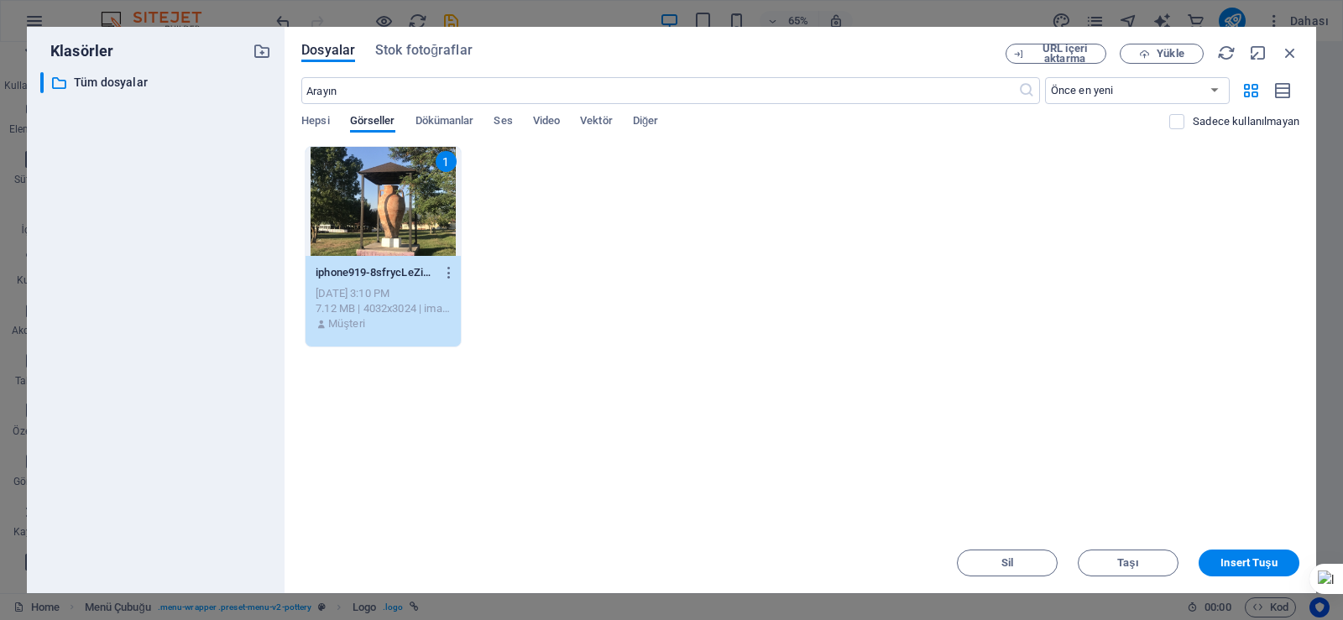
click at [420, 218] on div "1" at bounding box center [382, 201] width 155 height 109
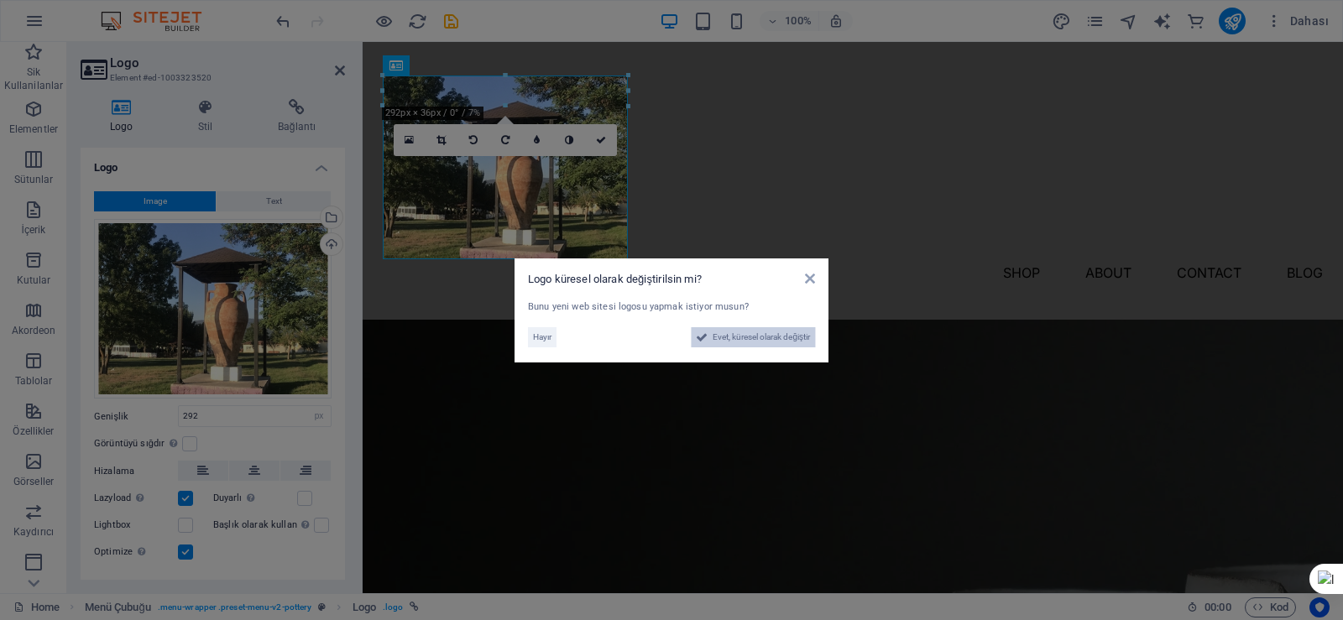
click at [752, 338] on span "Evet, küresel olarak değiştir" at bounding box center [760, 337] width 97 height 20
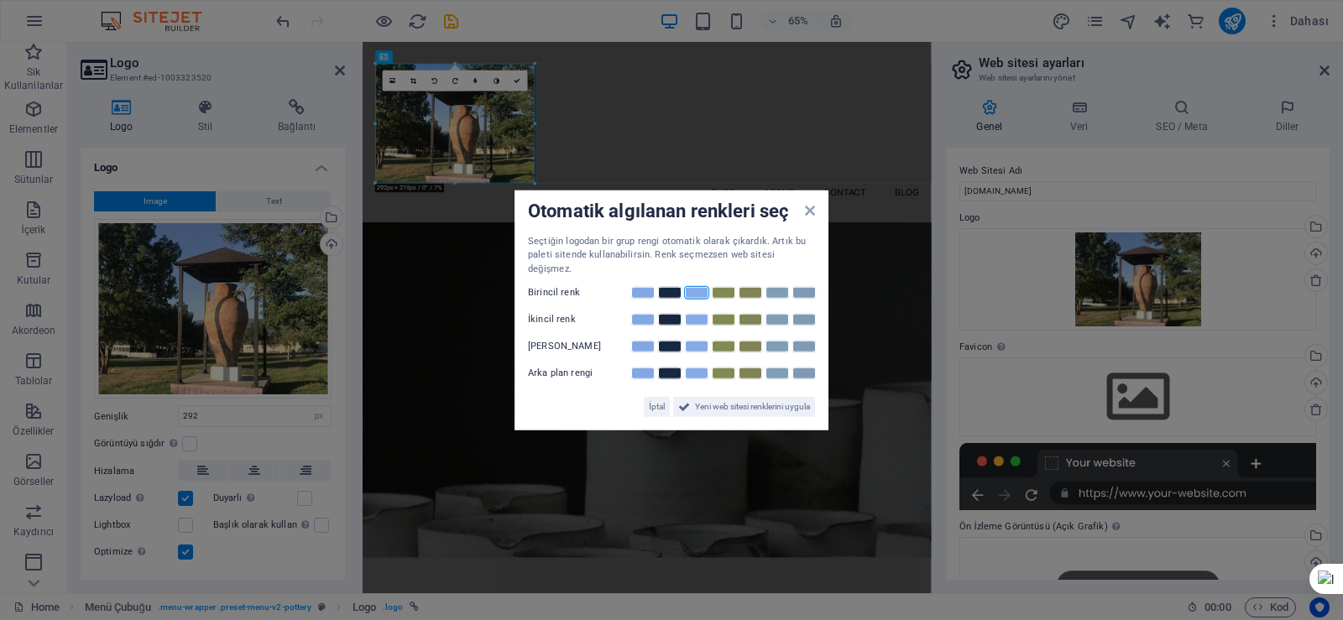
click at [693, 290] on link at bounding box center [696, 292] width 25 height 13
click at [771, 370] on link at bounding box center [776, 373] width 25 height 13
click at [762, 402] on span "Yeni web sitesi renklerini uygula" at bounding box center [752, 407] width 115 height 20
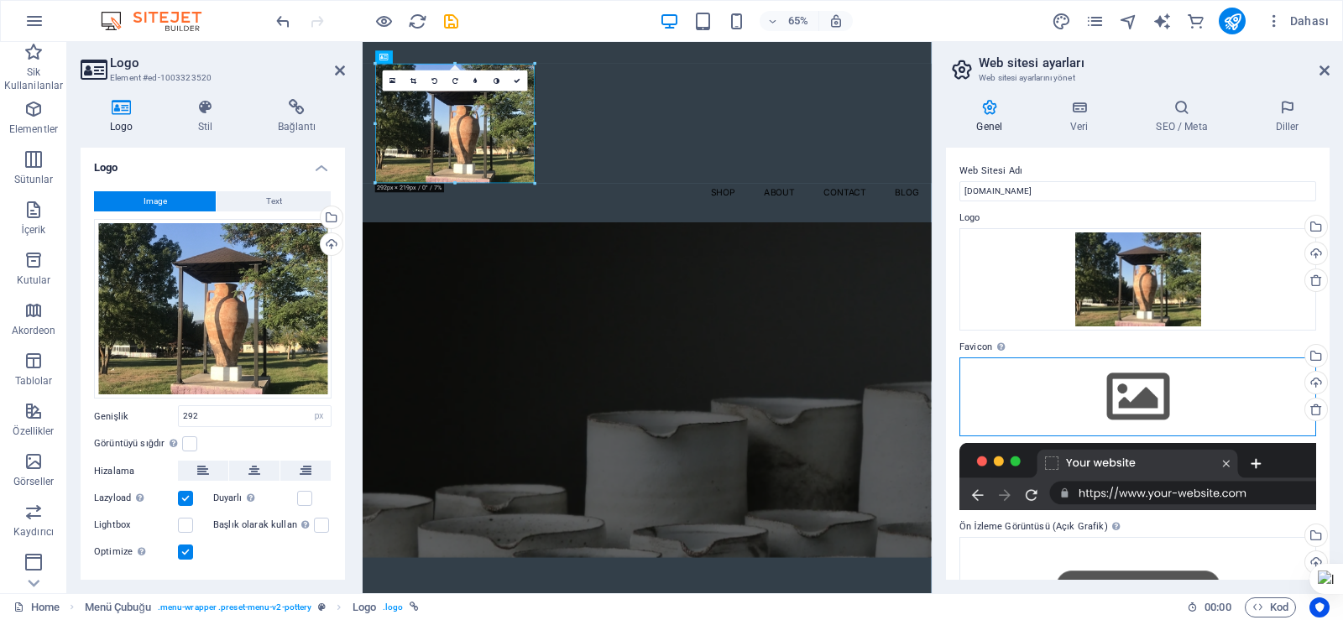
click at [981, 392] on div "Dosyaları buraya sürükleyin, dosyaları seçmek için tıklayın veya Dosyalardan ya…" at bounding box center [1137, 396] width 357 height 79
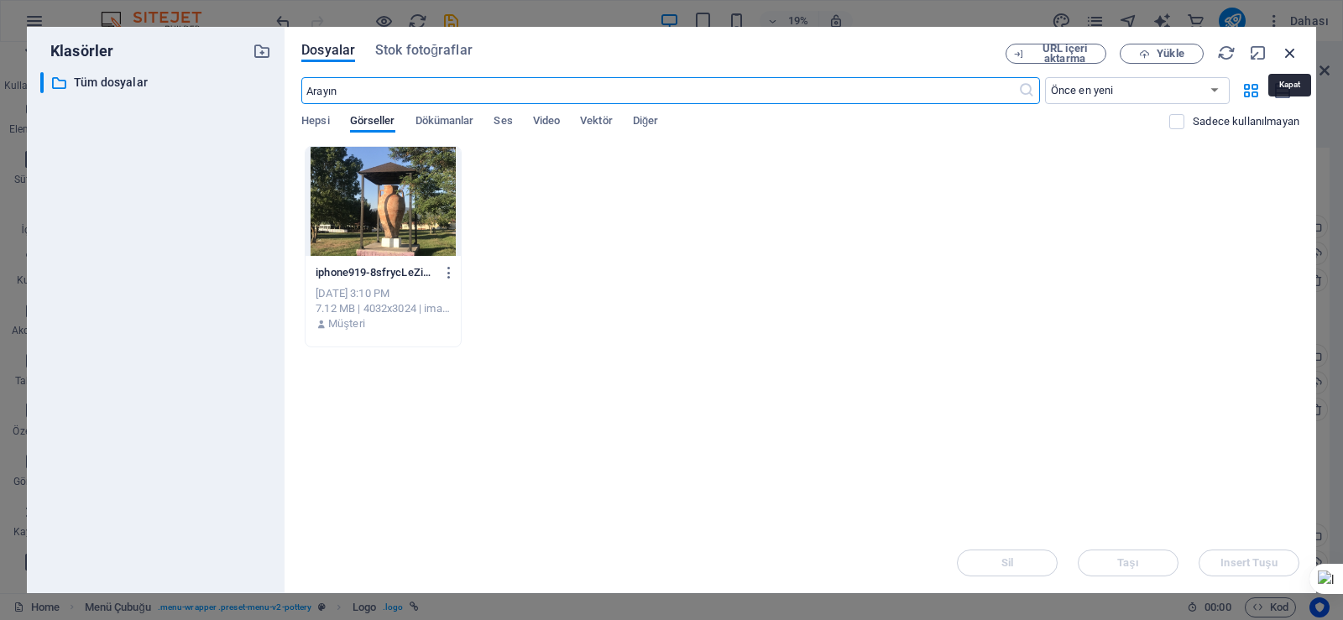
click at [1291, 54] on icon "button" at bounding box center [1290, 53] width 18 height 18
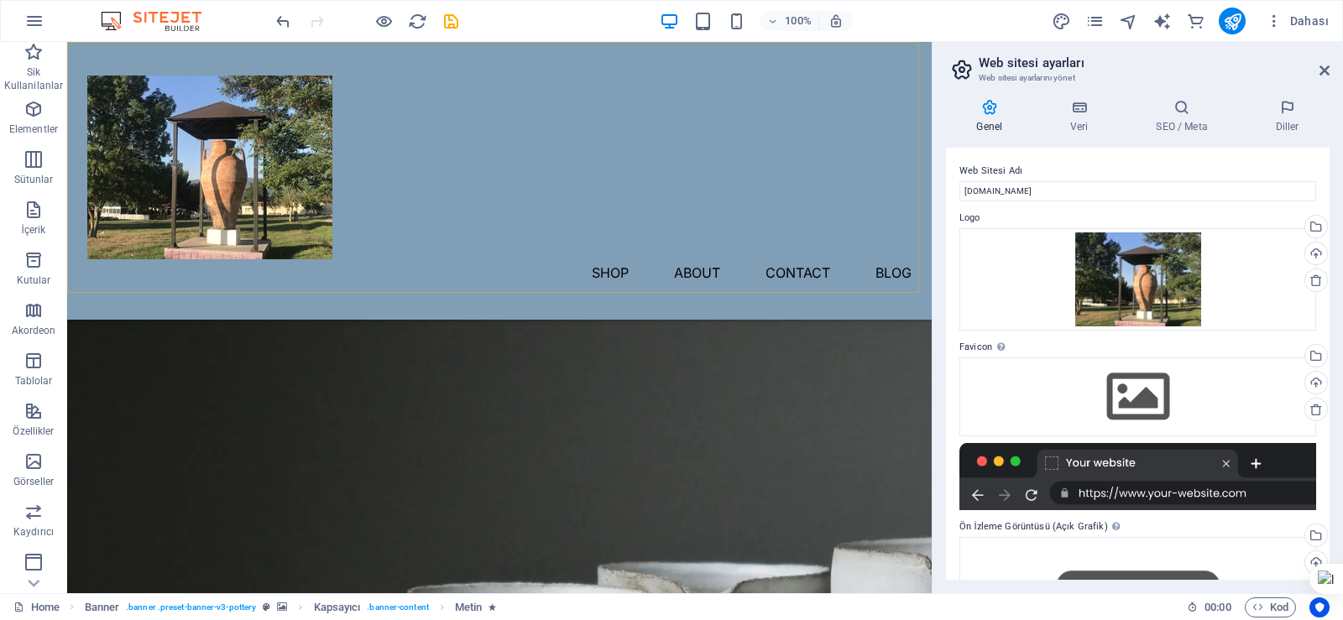
scroll to position [482, 0]
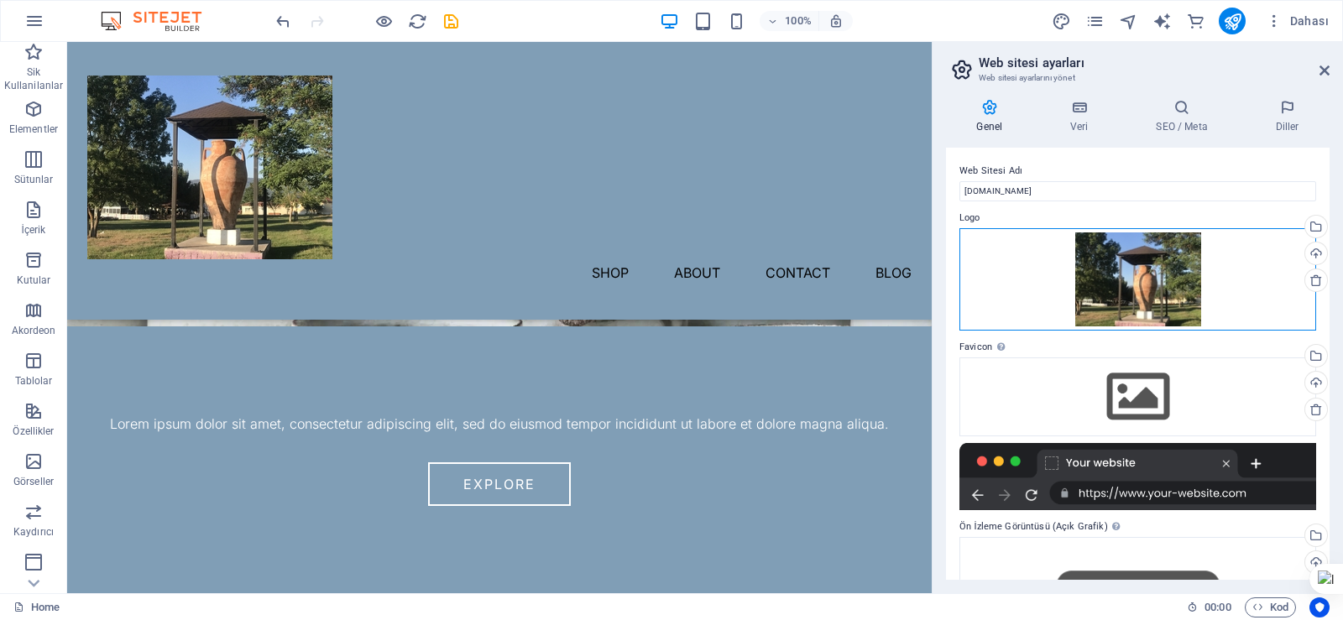
click at [997, 317] on div "Dosyaları buraya sürükleyin, dosyaları seçmek için tıklayın veya Dosyalardan ya…" at bounding box center [1137, 279] width 357 height 103
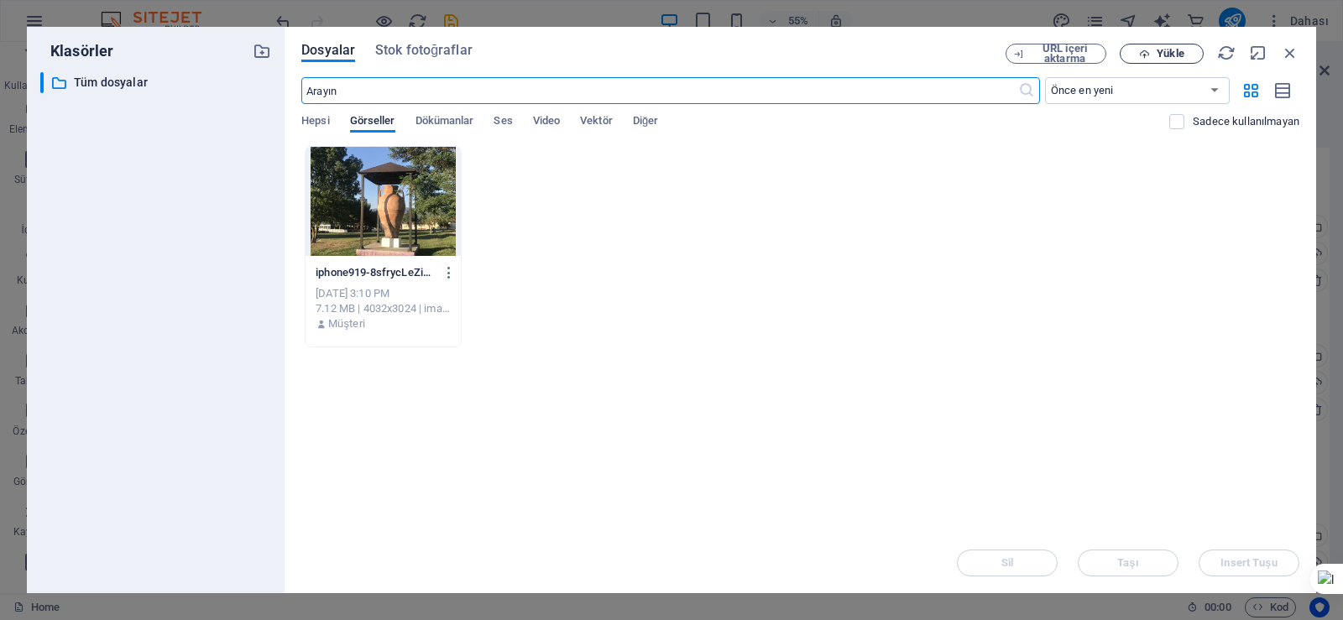
click at [1155, 56] on span "Yükle" at bounding box center [1161, 54] width 69 height 11
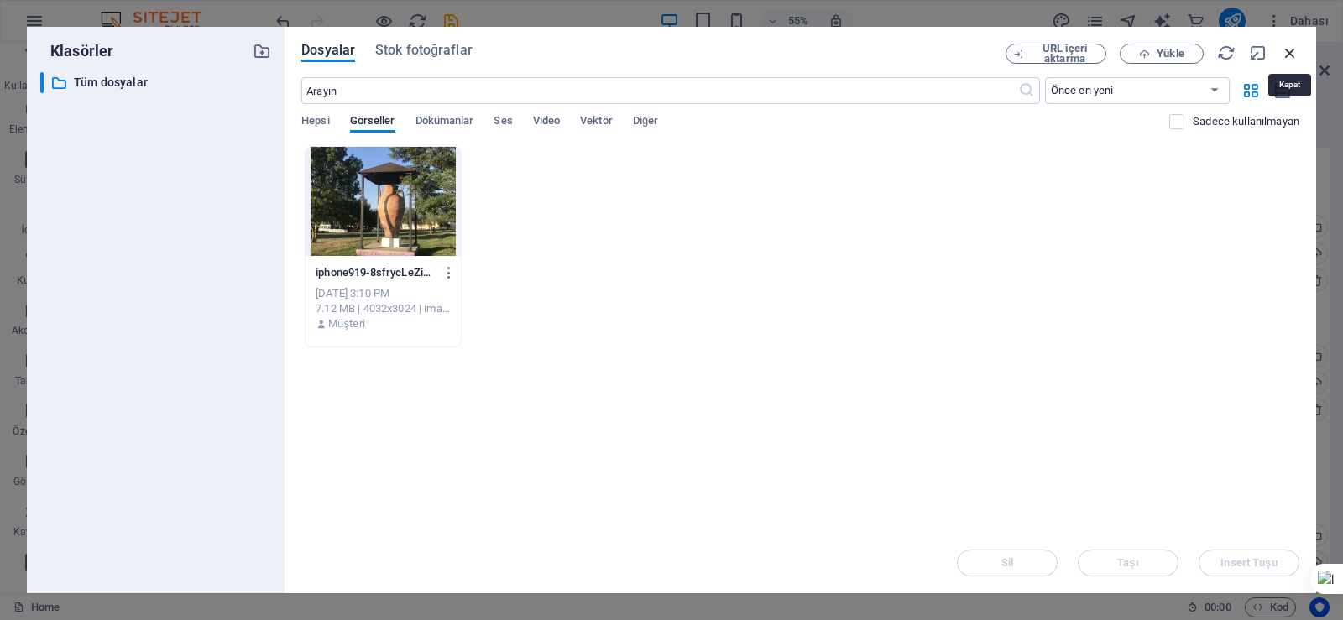
click at [1291, 54] on icon "button" at bounding box center [1290, 53] width 18 height 18
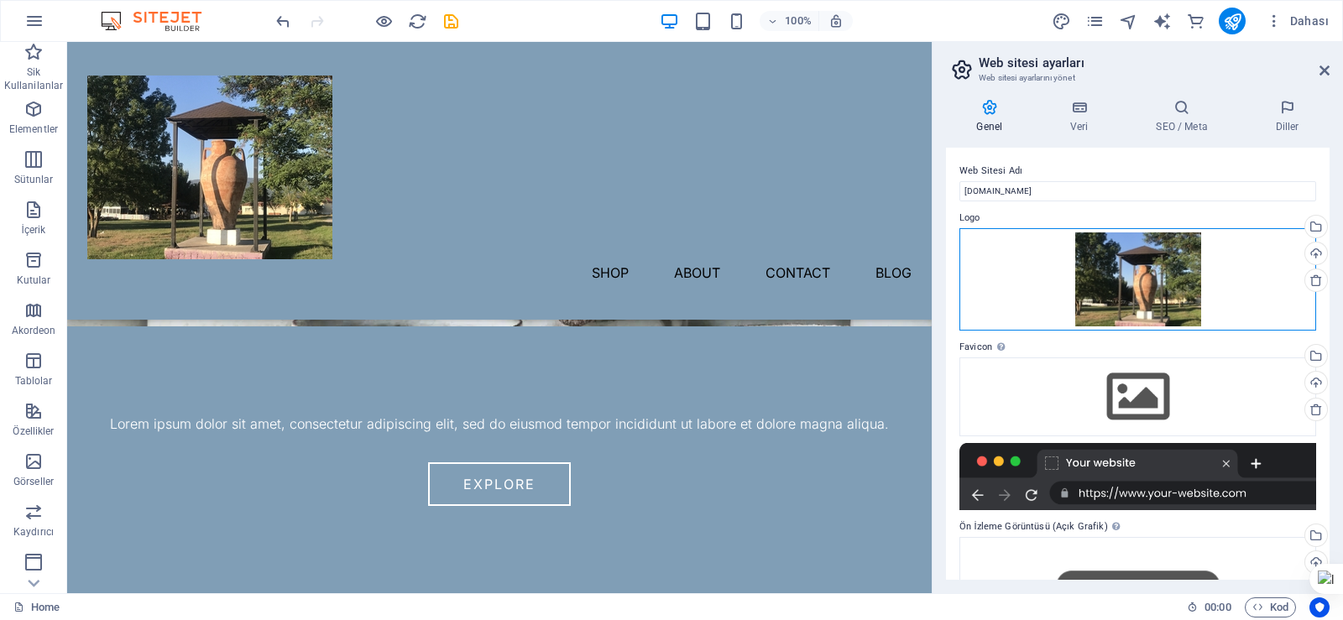
click at [986, 284] on div "Dosyaları buraya sürükleyin, dosyaları seçmek için tıklayın veya Dosyalardan ya…" at bounding box center [1137, 279] width 357 height 103
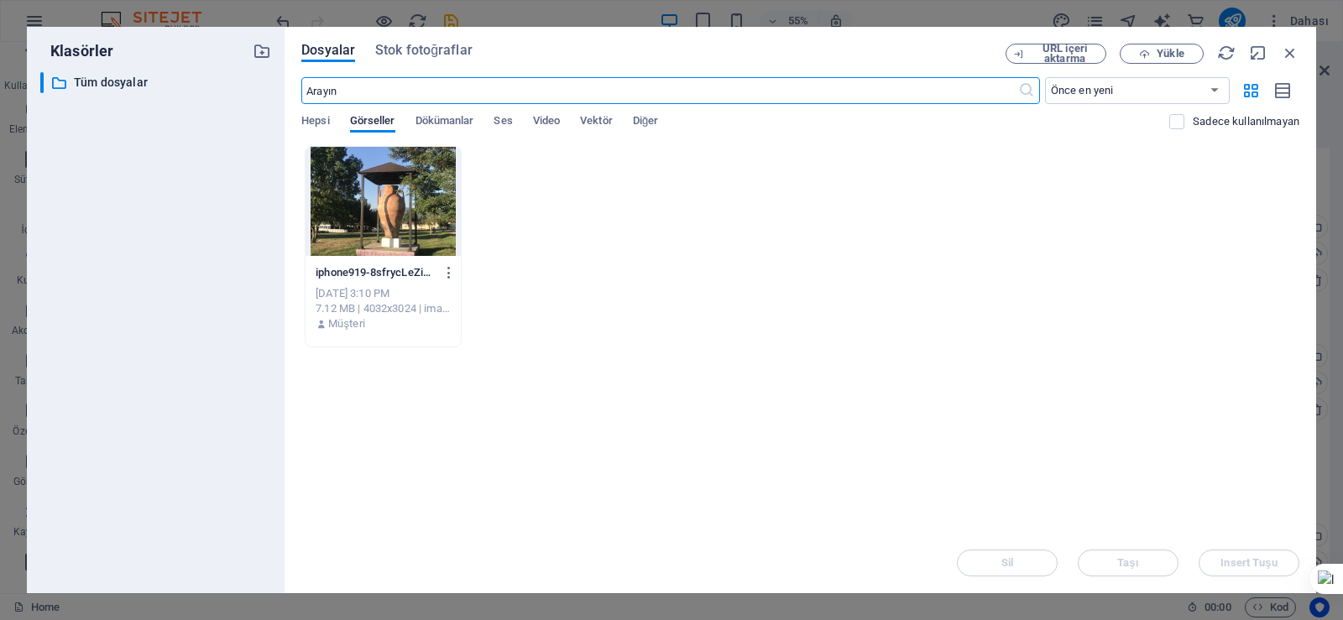
click at [428, 222] on div at bounding box center [382, 201] width 155 height 109
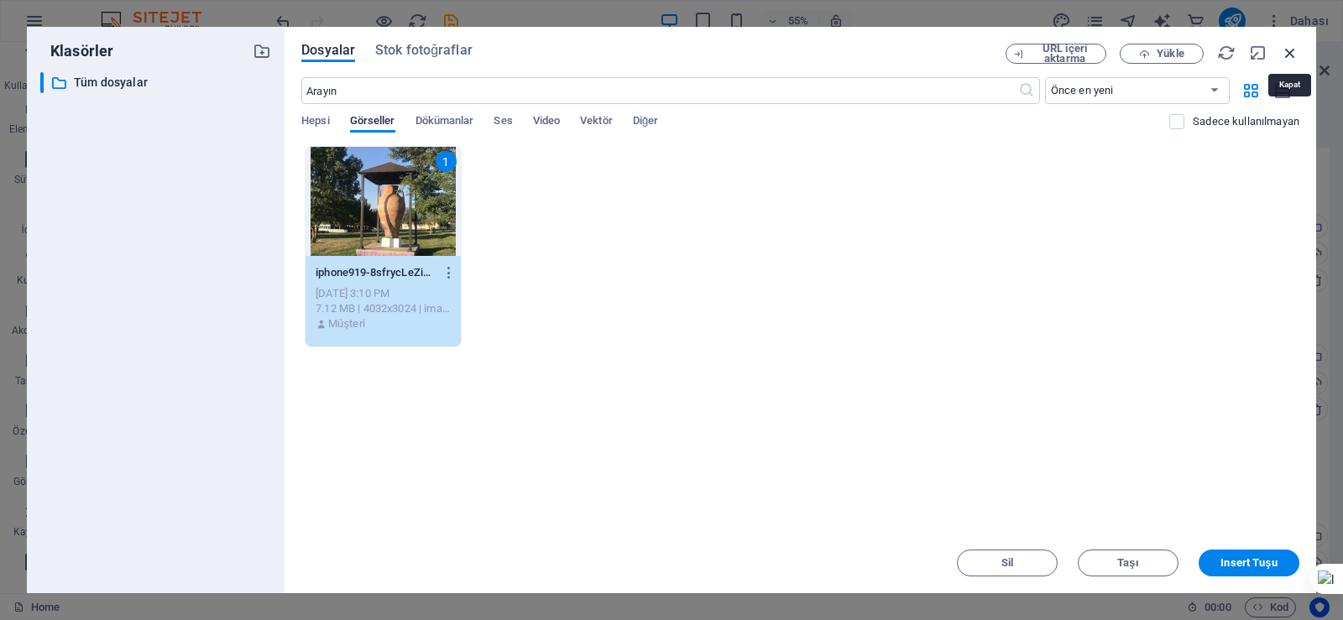
click at [1292, 55] on icon "button" at bounding box center [1290, 53] width 18 height 18
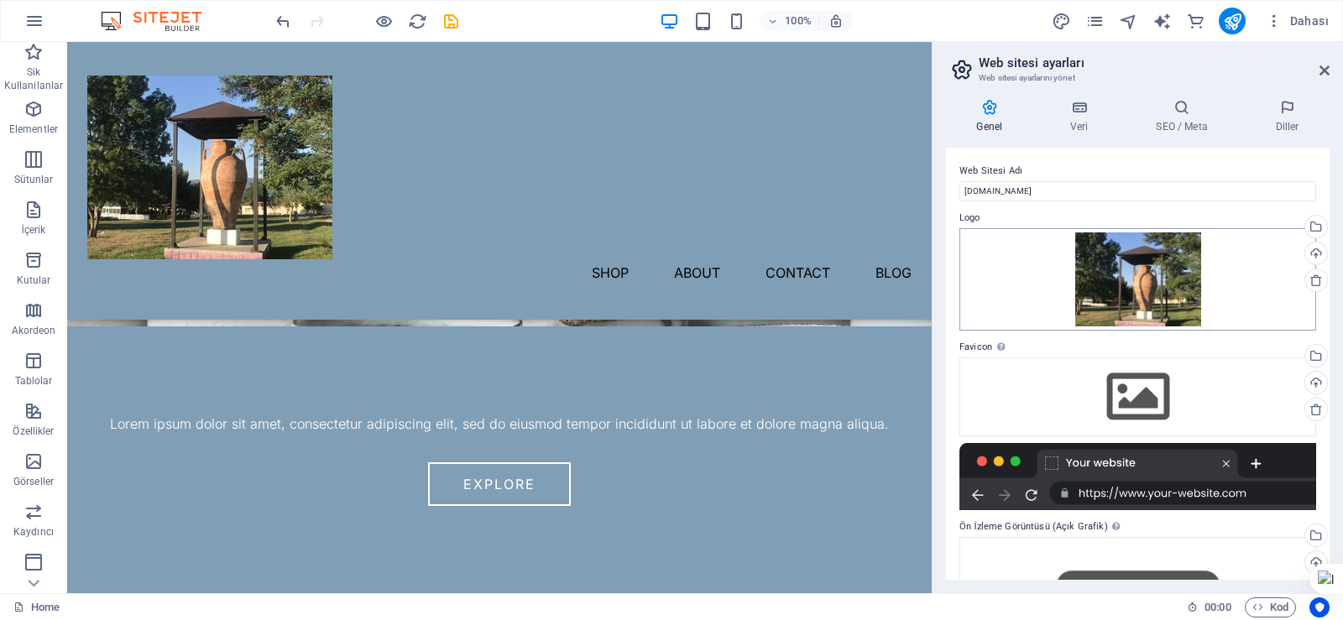
scroll to position [164, 0]
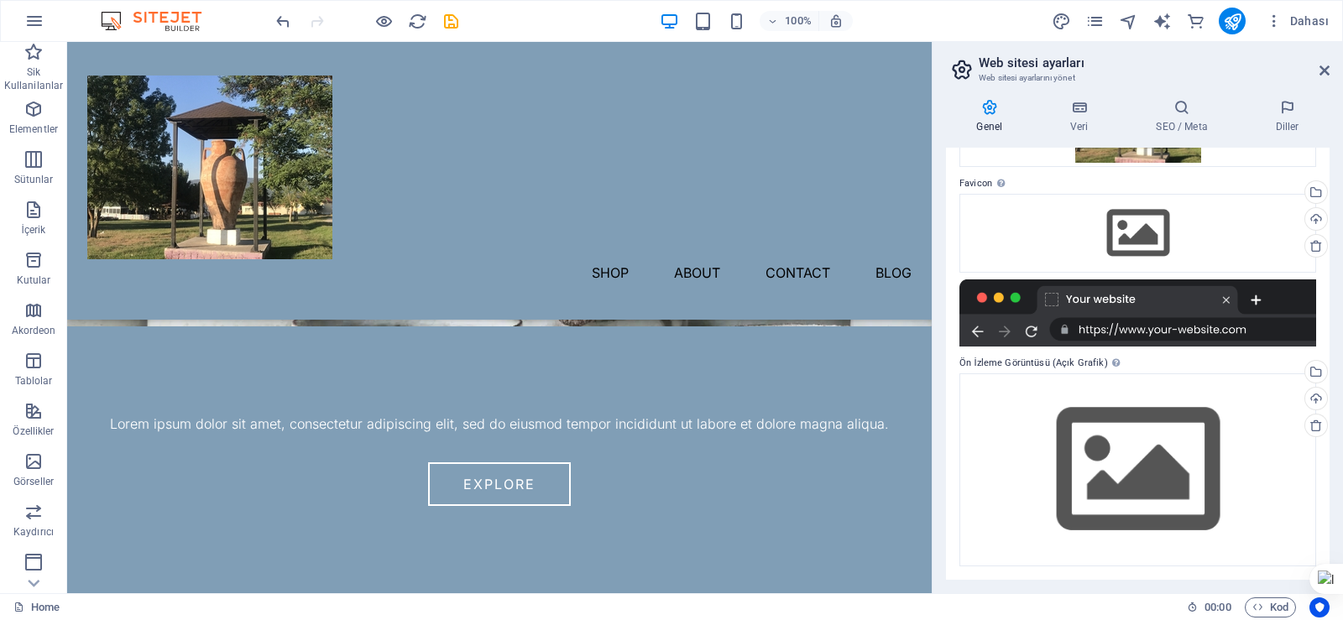
click at [1200, 333] on div at bounding box center [1137, 312] width 357 height 67
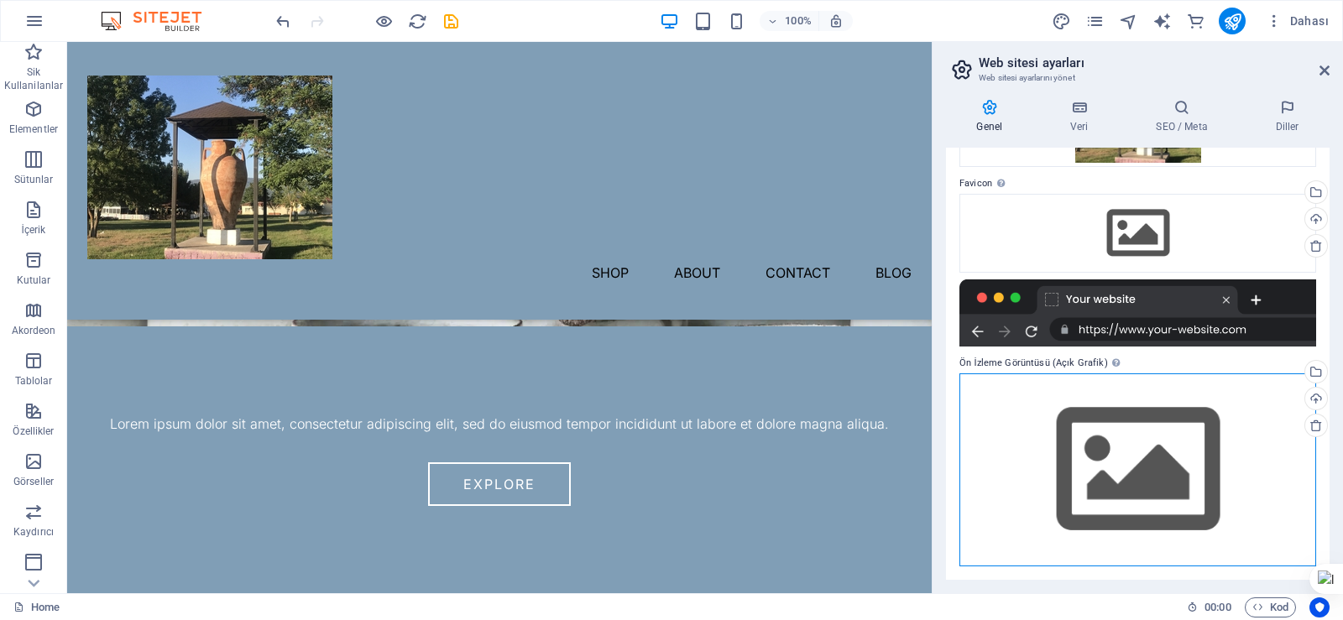
click at [1133, 453] on div "Dosyaları buraya sürükleyin, dosyaları seçmek için tıklayın veya Dosyalardan ya…" at bounding box center [1137, 469] width 357 height 192
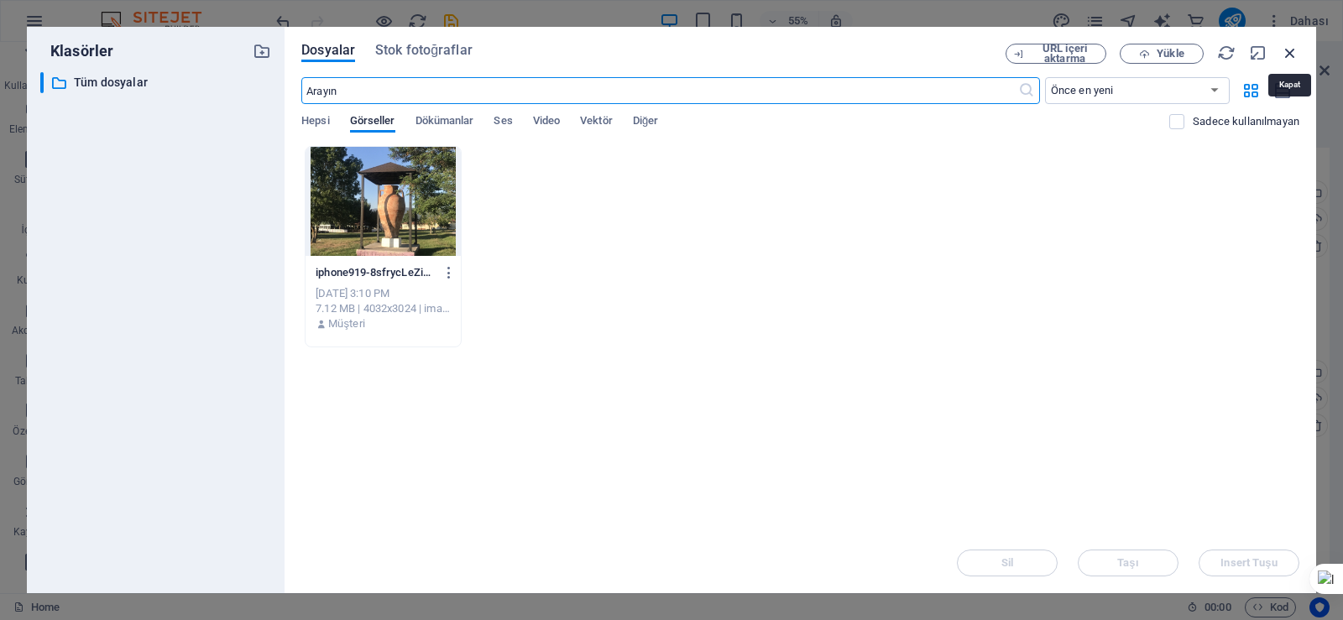
click at [1291, 53] on icon "button" at bounding box center [1290, 53] width 18 height 18
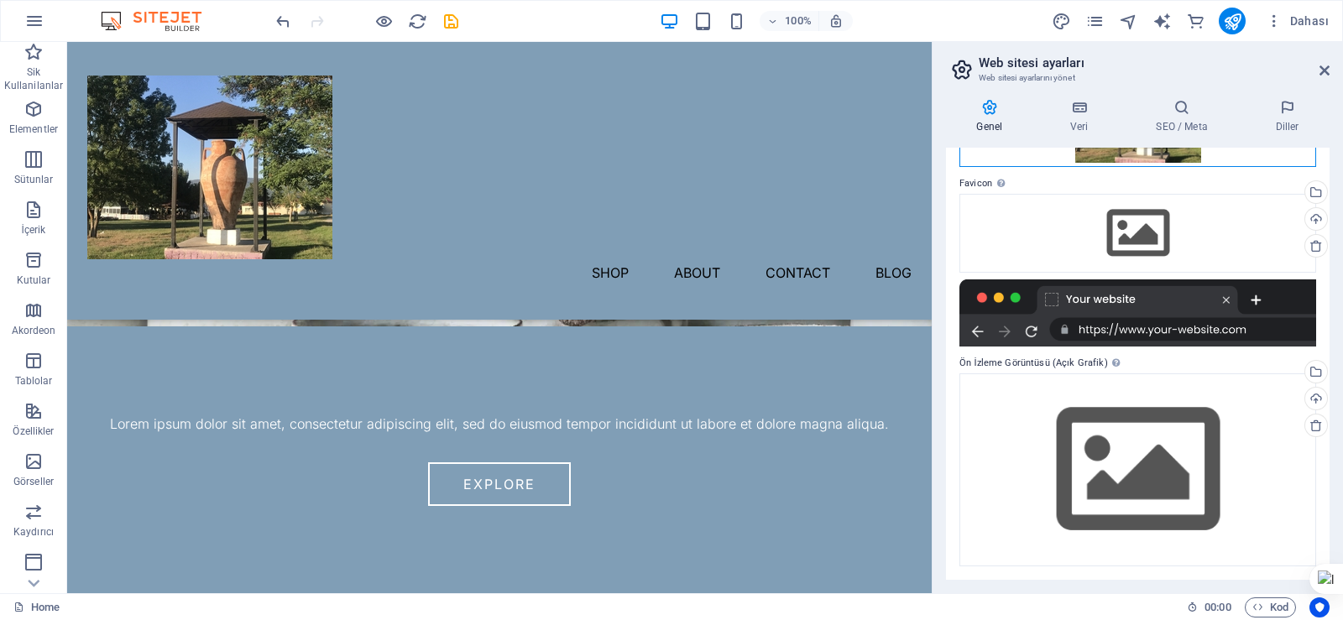
click at [1171, 155] on div "Dosyaları buraya sürükleyin, dosyaları seçmek için tıklayın veya Dosyalardan ya…" at bounding box center [1137, 116] width 357 height 103
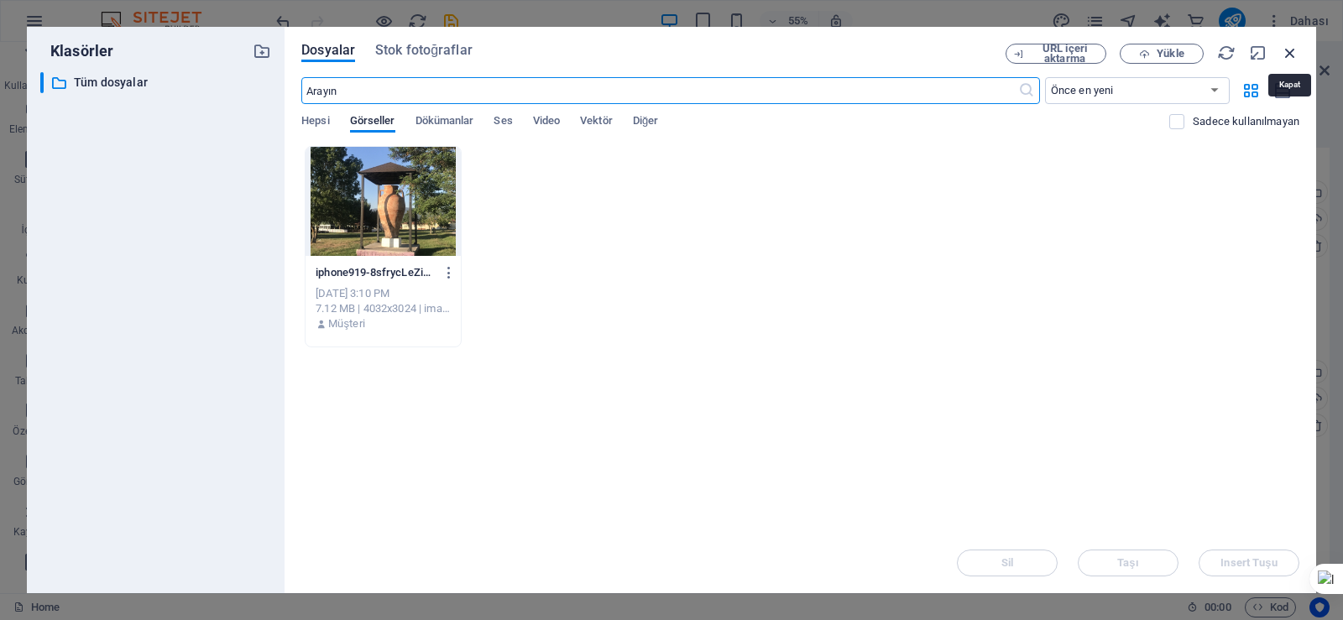
click at [1293, 50] on icon "button" at bounding box center [1290, 53] width 18 height 18
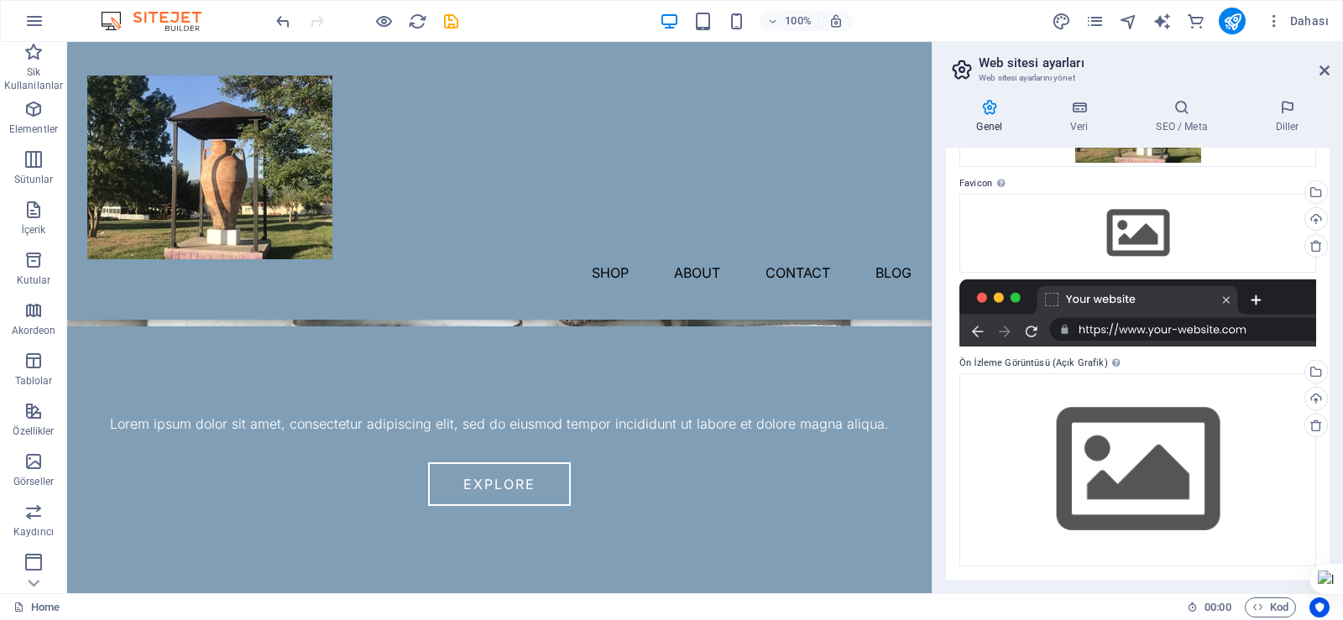
click at [992, 108] on icon at bounding box center [989, 107] width 87 height 17
click at [1077, 104] on icon at bounding box center [1079, 107] width 79 height 17
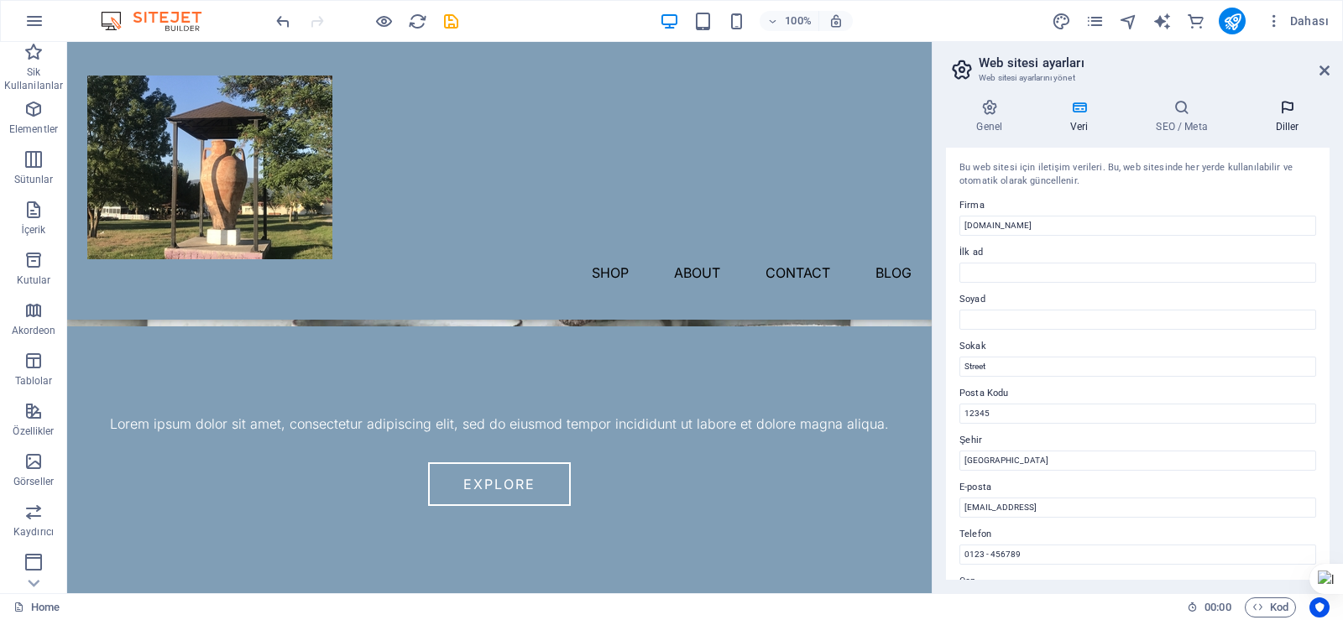
click at [1290, 111] on icon at bounding box center [1286, 107] width 85 height 17
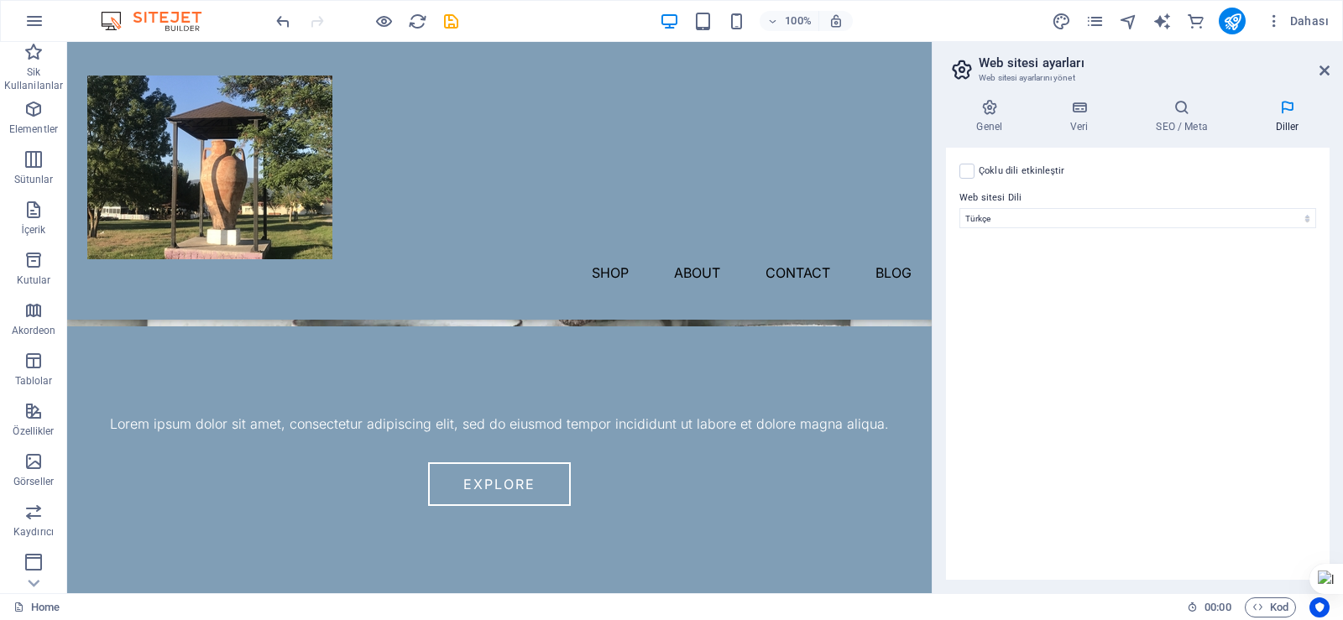
click at [1076, 68] on h2 "Web sitesi ayarları" at bounding box center [1153, 62] width 351 height 15
click at [1311, 19] on span "Dahası" at bounding box center [1296, 21] width 63 height 17
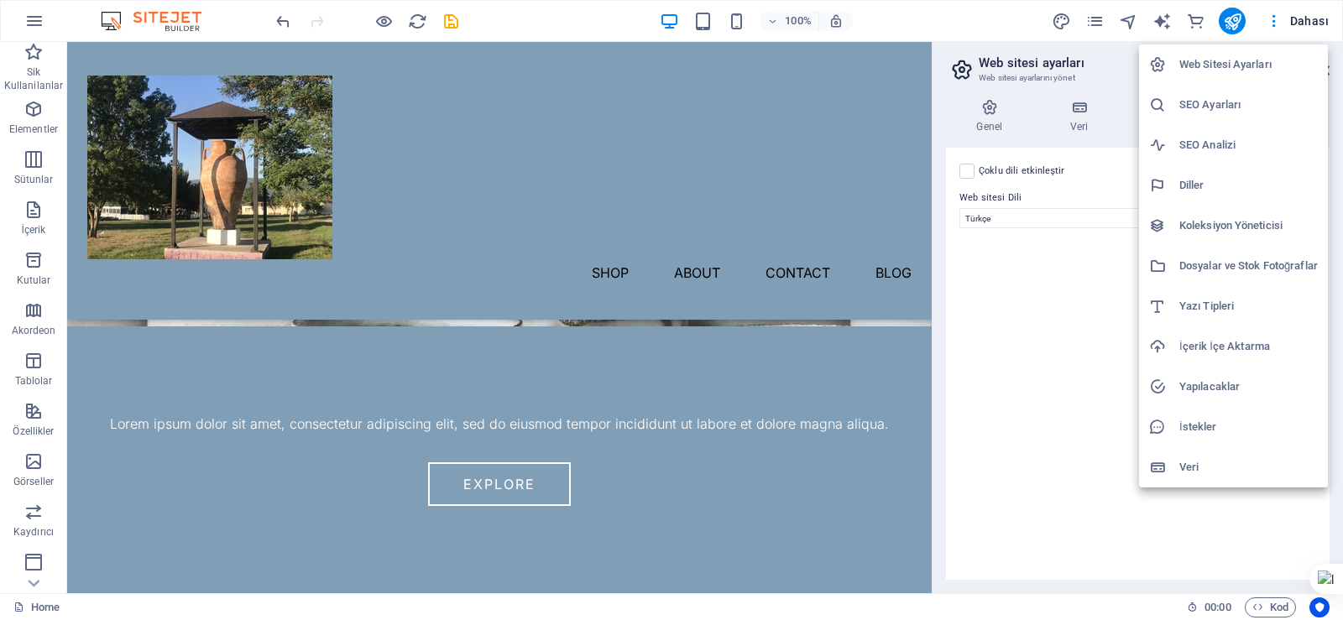
click at [1057, 267] on div at bounding box center [671, 310] width 1343 height 620
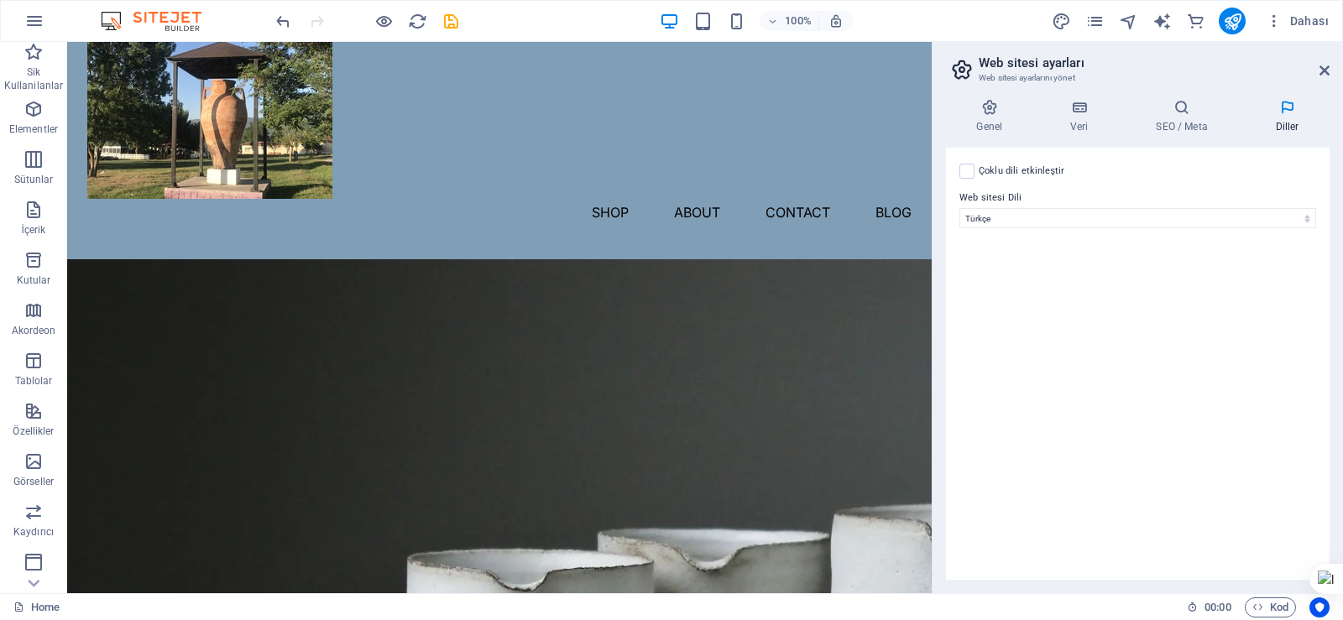
scroll to position [0, 0]
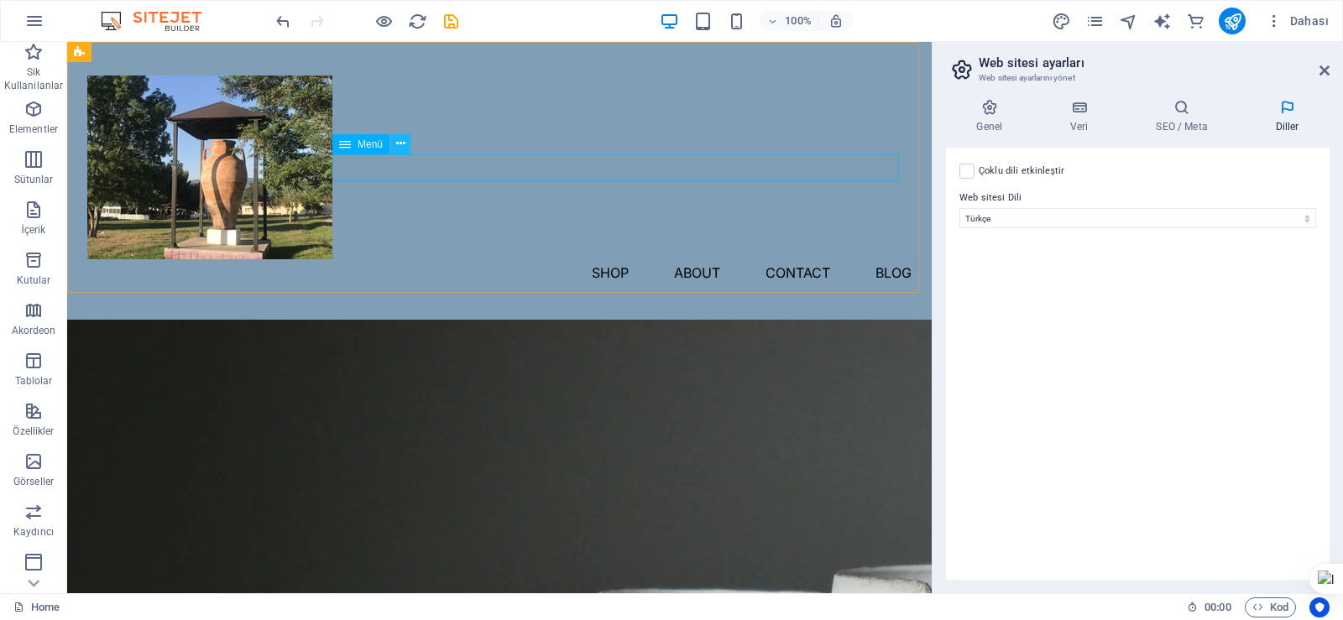
click at [397, 145] on icon at bounding box center [400, 144] width 9 height 18
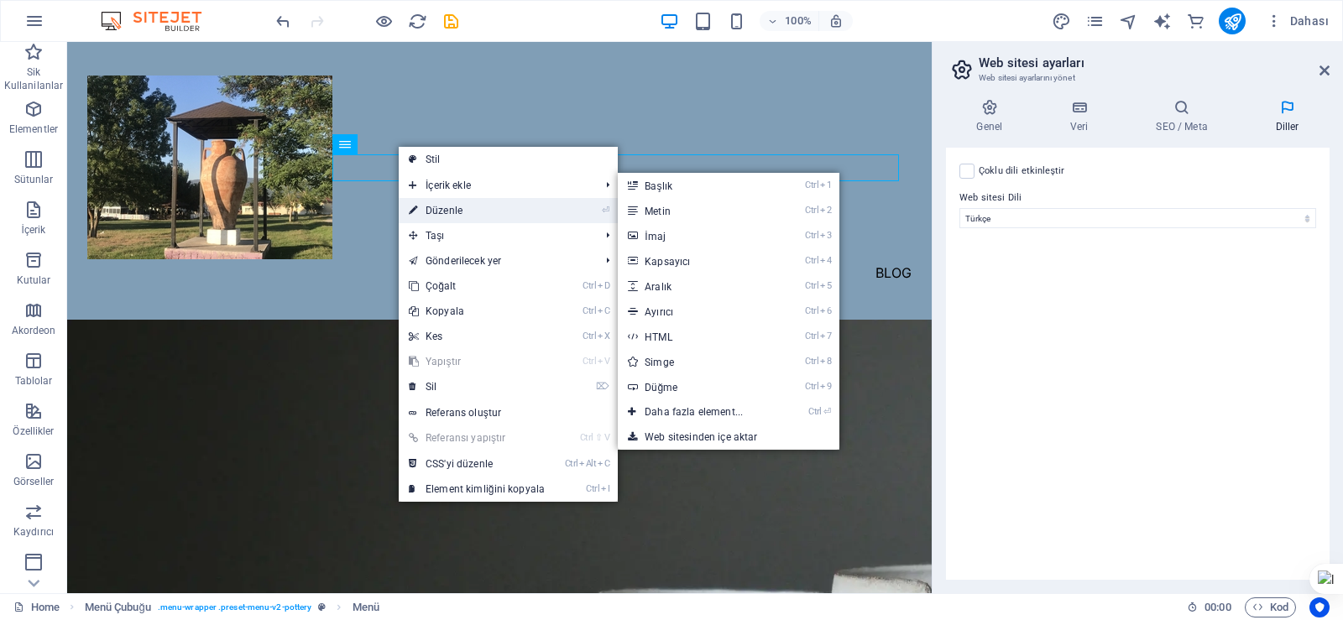
click at [455, 209] on link "⏎ Düzenle" at bounding box center [477, 210] width 156 height 25
select select "1"
select select
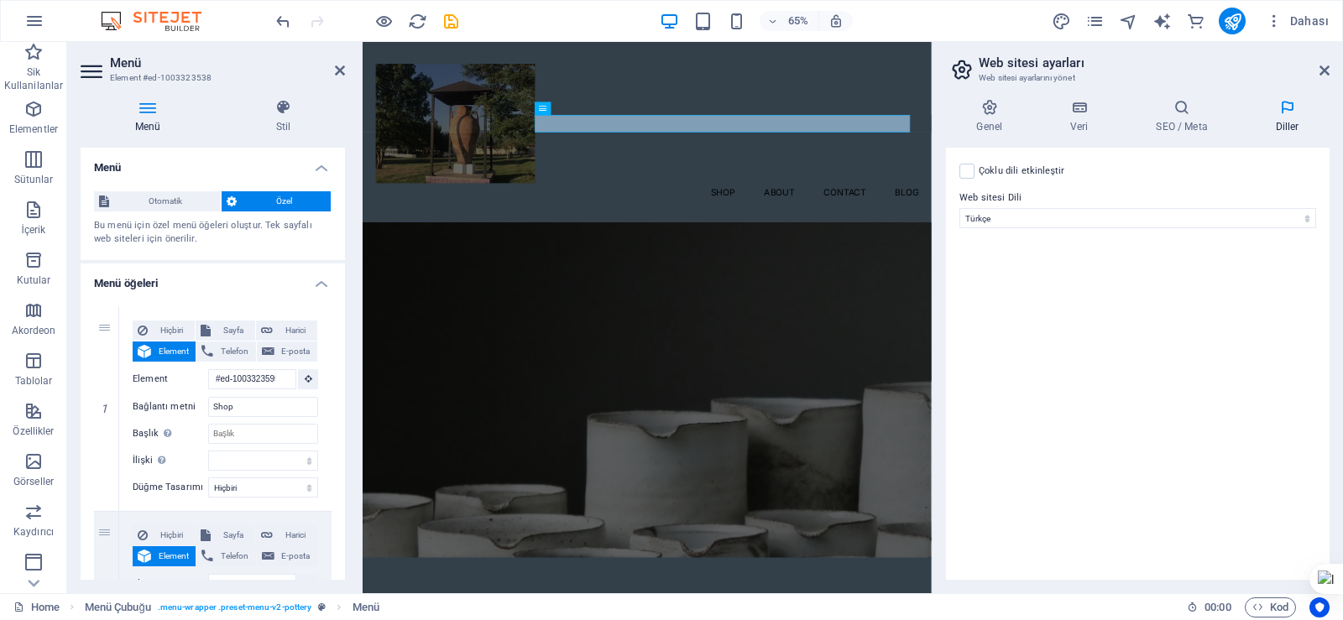
click at [148, 113] on icon at bounding box center [148, 107] width 134 height 17
click at [166, 201] on span "Otomatik" at bounding box center [165, 201] width 102 height 20
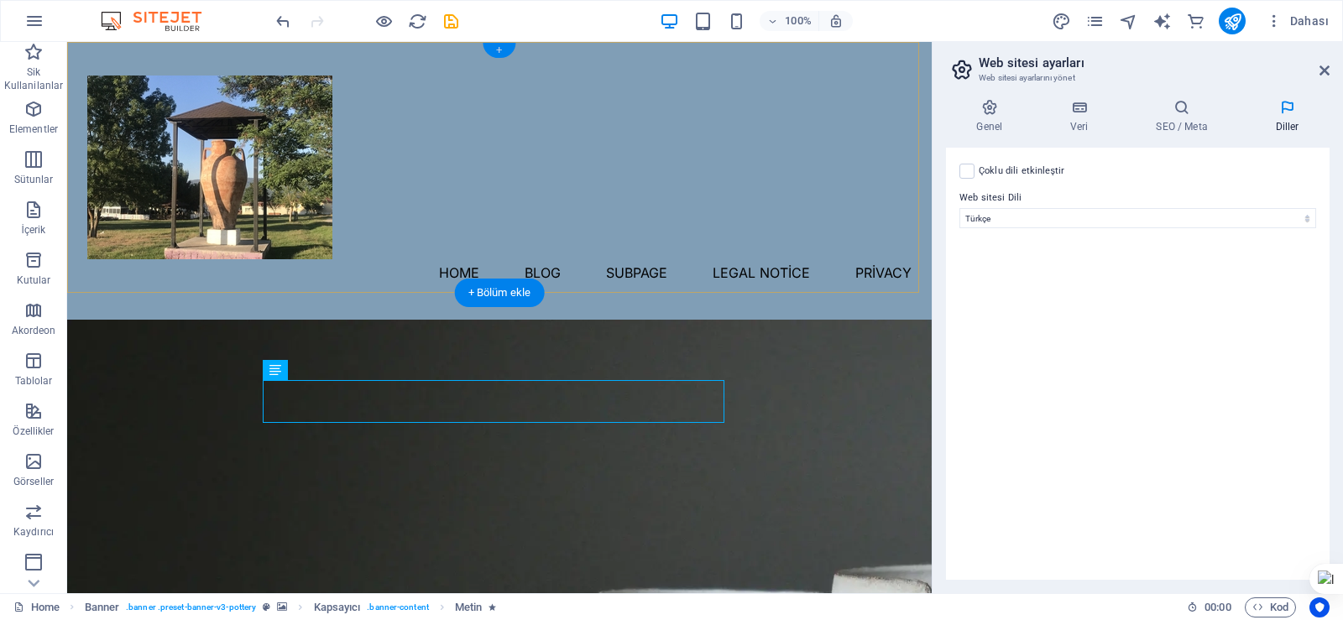
click at [499, 47] on div "+" at bounding box center [499, 50] width 33 height 15
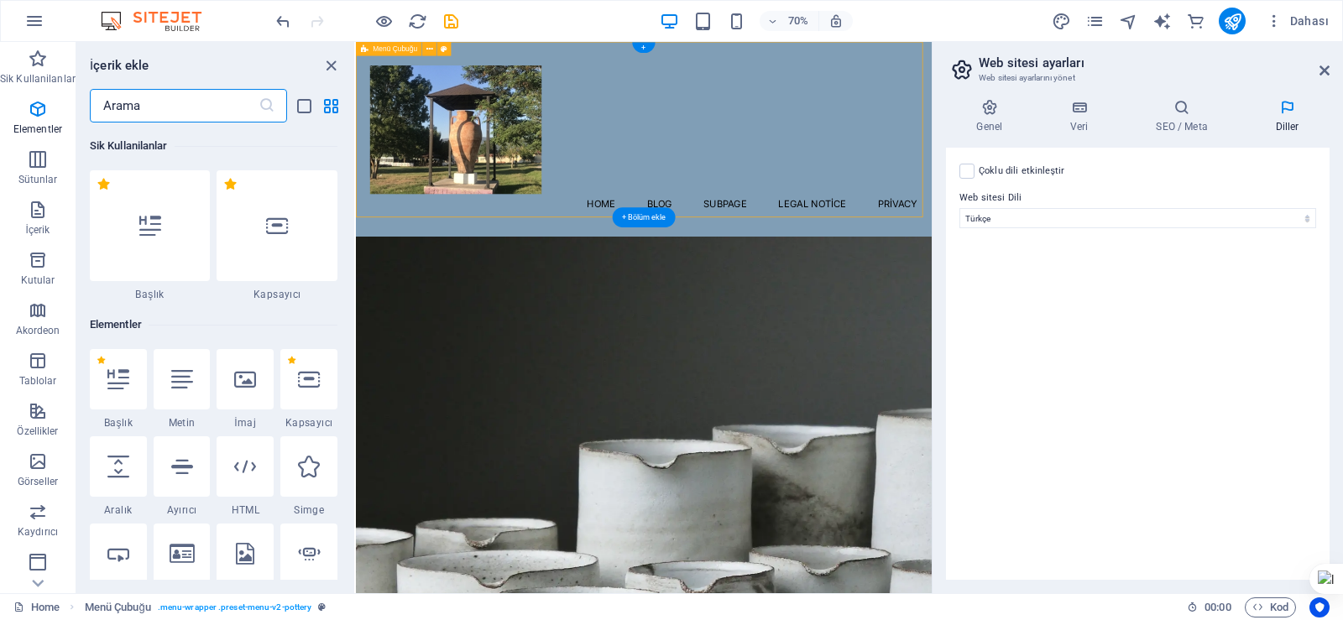
scroll to position [2936, 0]
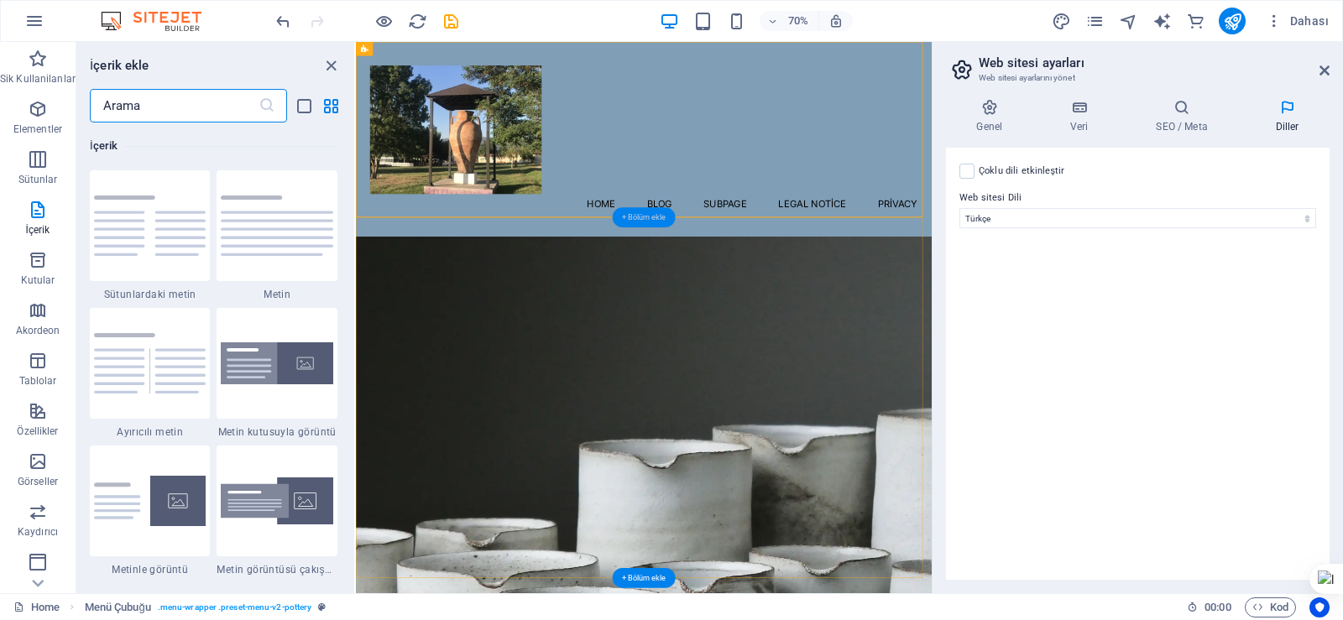
click at [650, 217] on div "+ Bölüm ekle" at bounding box center [644, 217] width 63 height 20
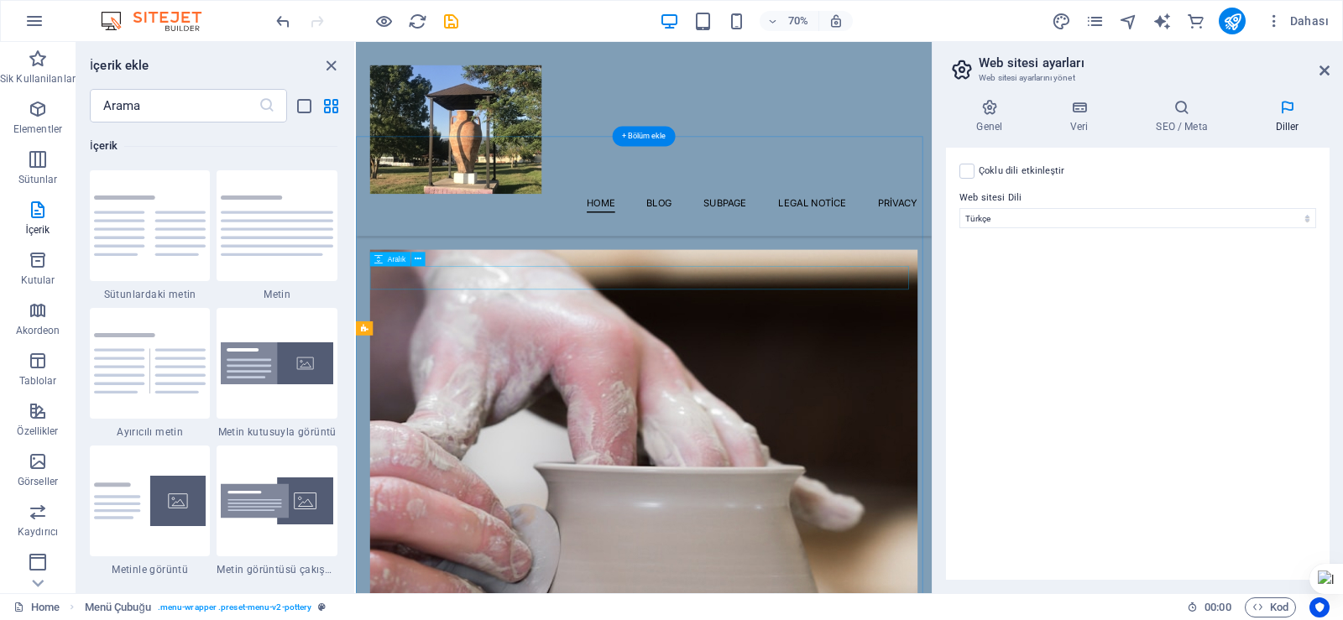
scroll to position [1749, 0]
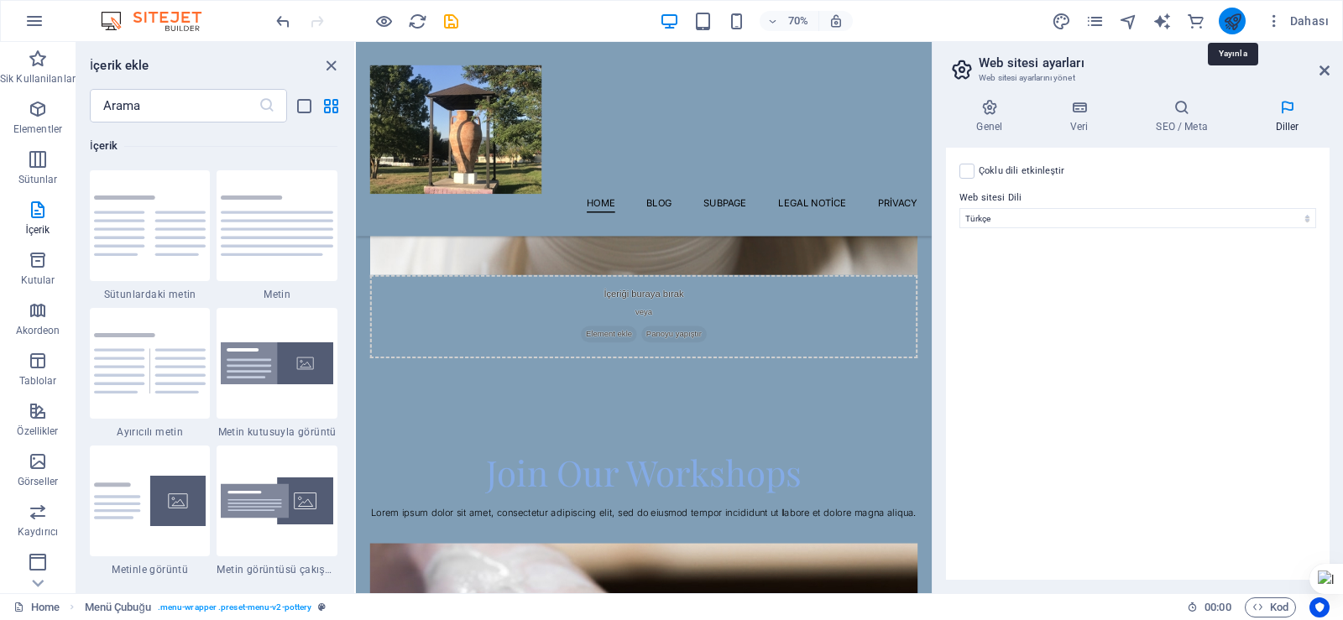
click at [1233, 15] on icon "publish" at bounding box center [1232, 21] width 19 height 19
checkbox input "false"
